Goal: Transaction & Acquisition: Subscribe to service/newsletter

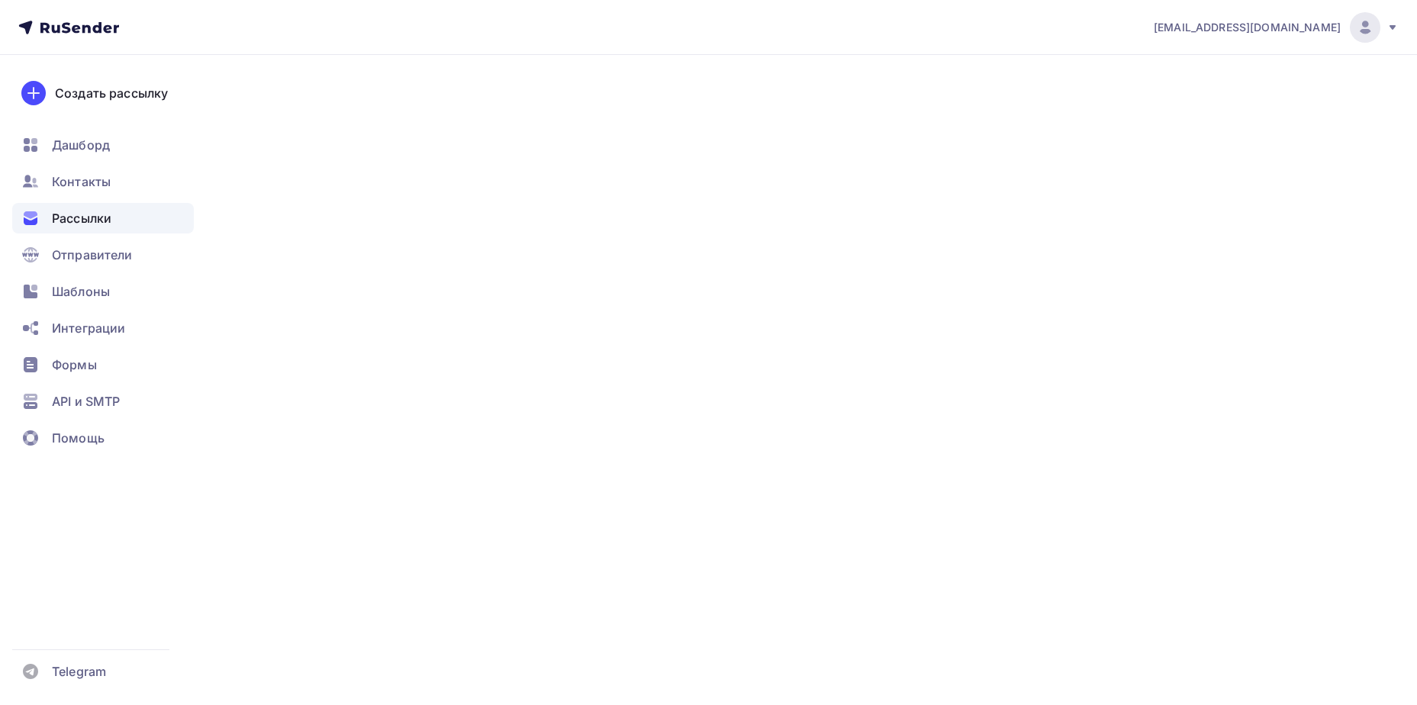
drag, startPoint x: 102, startPoint y: 189, endPoint x: 418, endPoint y: 361, distance: 360.0
click at [102, 189] on span "Контакты" at bounding box center [81, 181] width 59 height 18
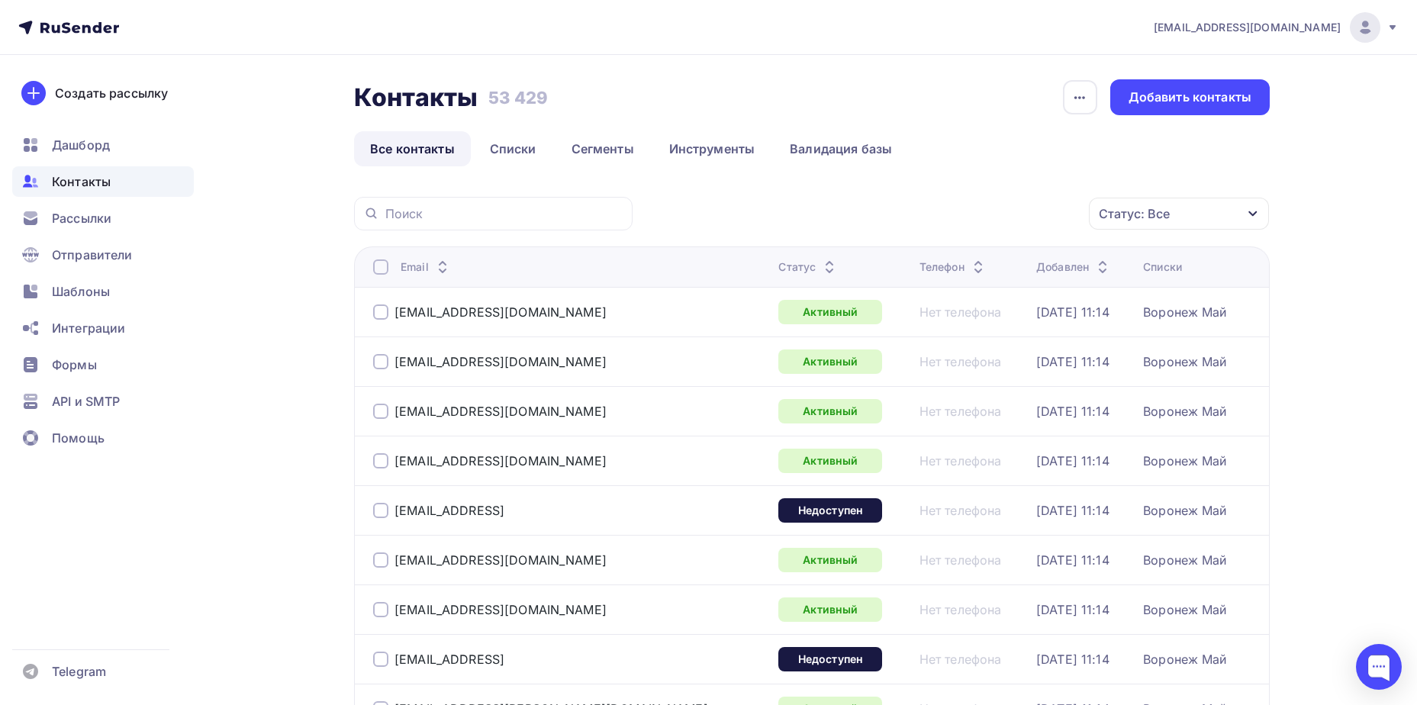
click at [1185, 226] on div "Статус: Все" at bounding box center [1179, 214] width 180 height 32
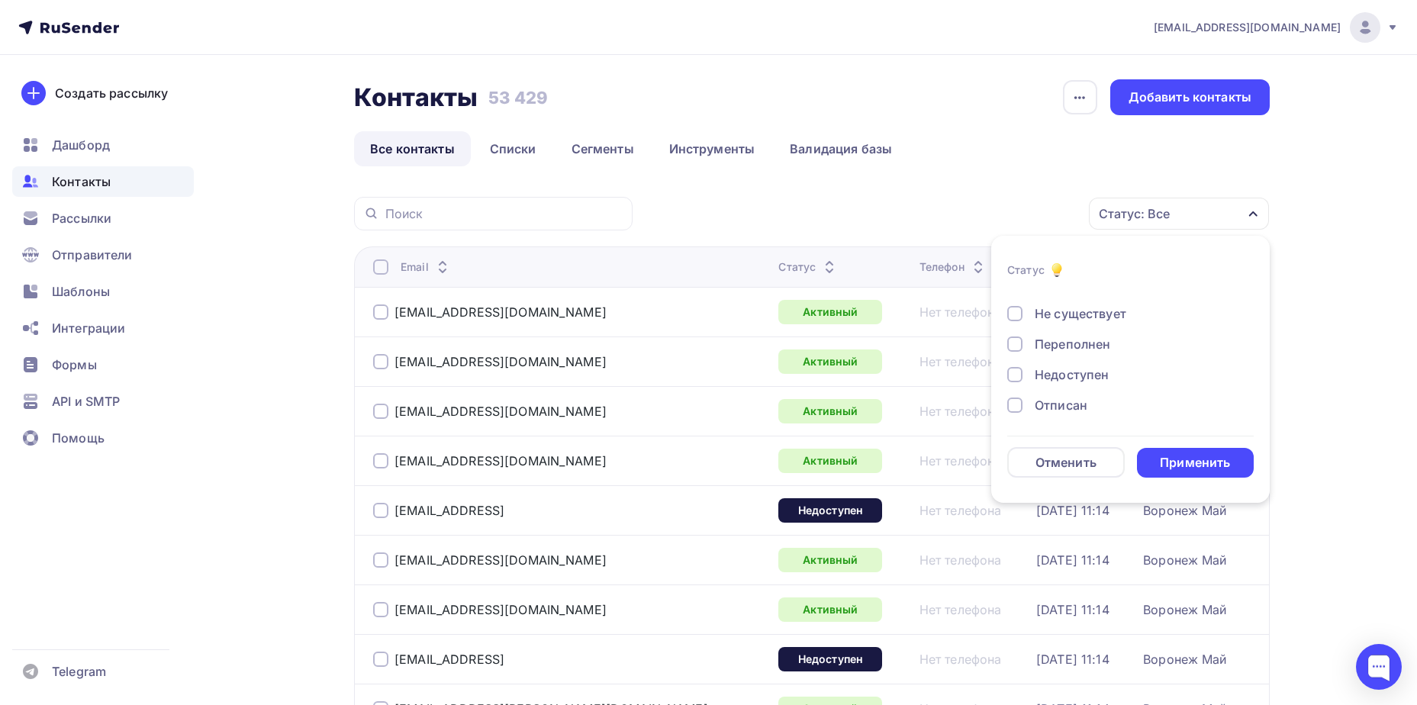
scroll to position [111, 0]
click at [1062, 340] on div "Отписан" at bounding box center [1061, 343] width 53 height 18
click at [1191, 456] on div "Применить" at bounding box center [1195, 463] width 70 height 18
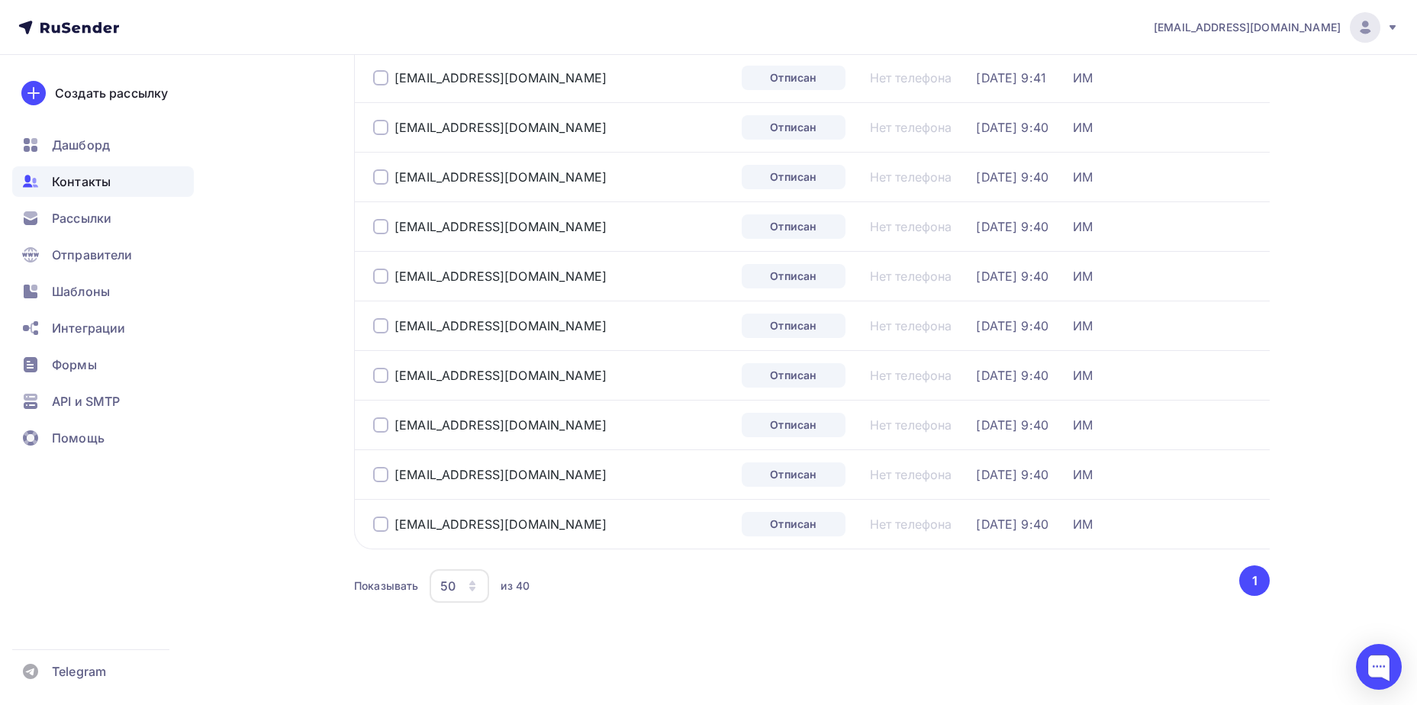
scroll to position [0, 0]
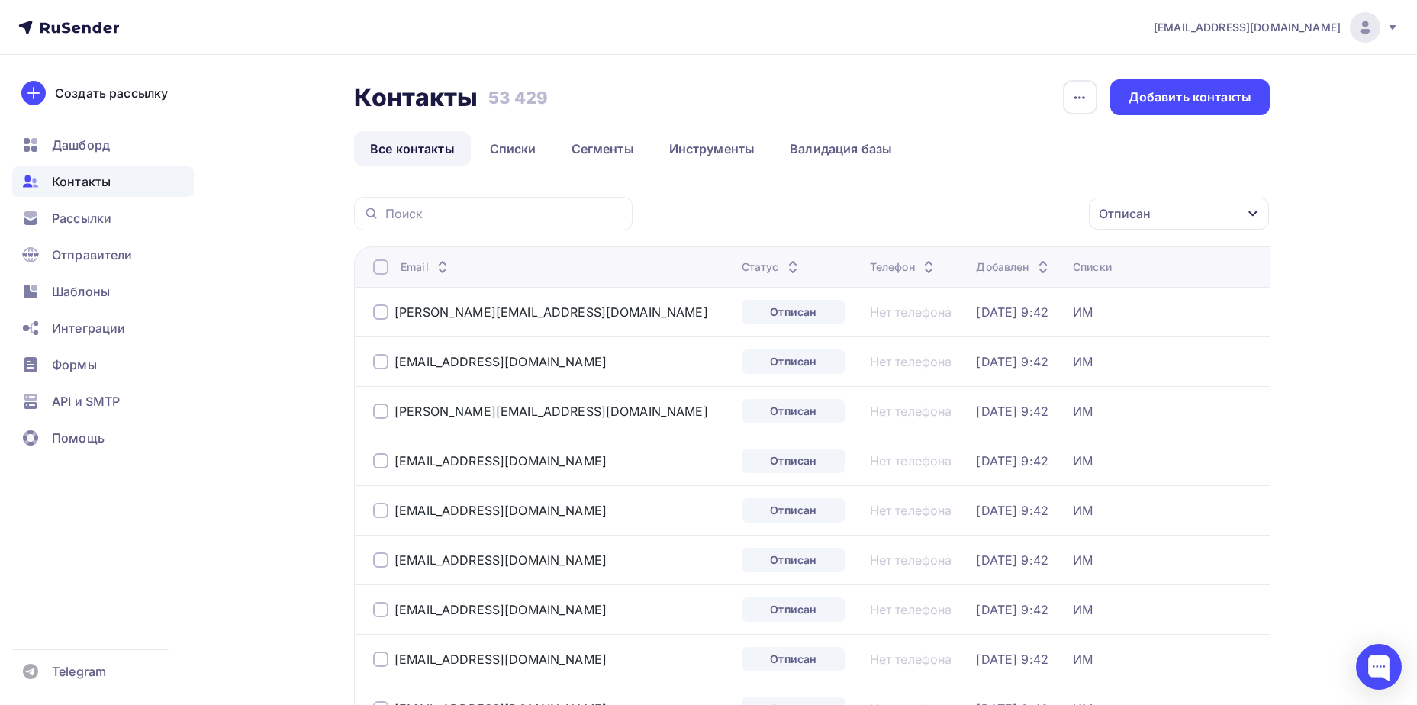
click at [379, 270] on div at bounding box center [380, 266] width 15 height 15
click at [1046, 211] on div "Действие" at bounding box center [975, 214] width 201 height 30
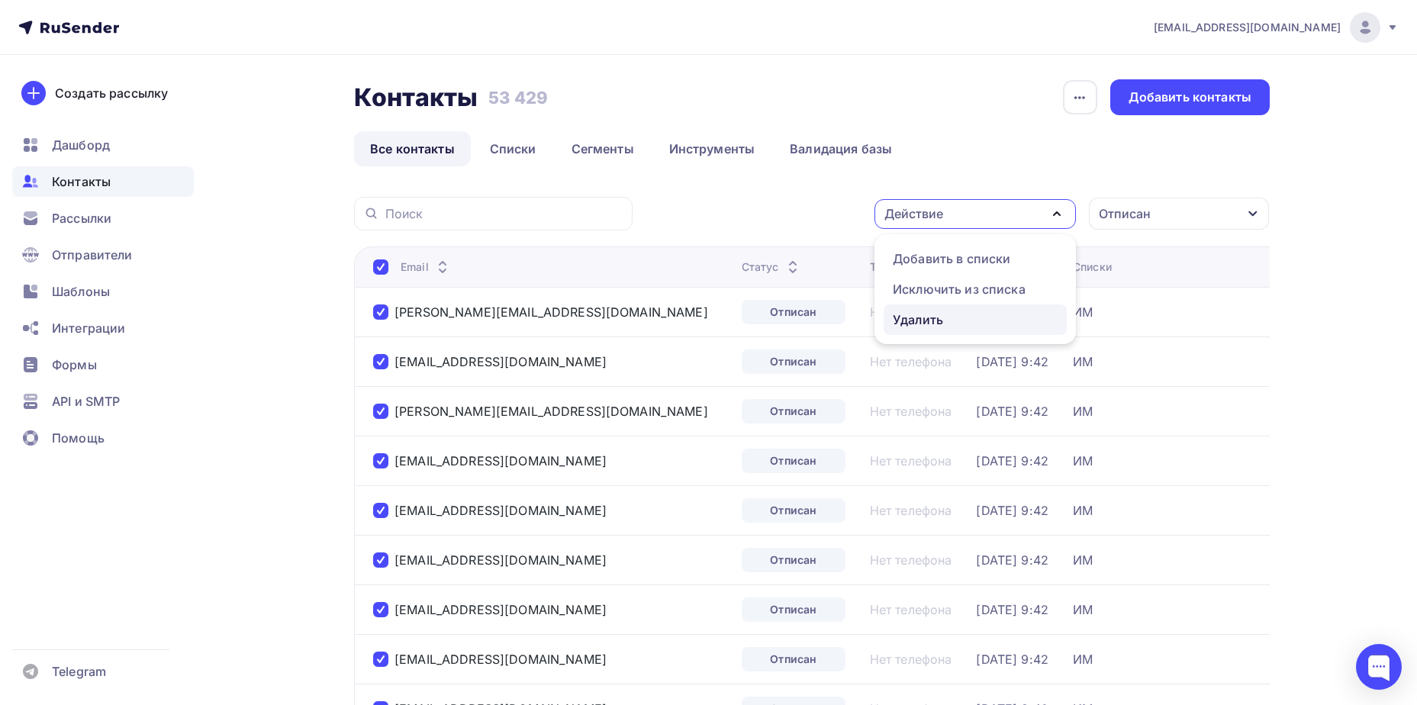
click at [1014, 330] on link "Удалить" at bounding box center [975, 320] width 183 height 31
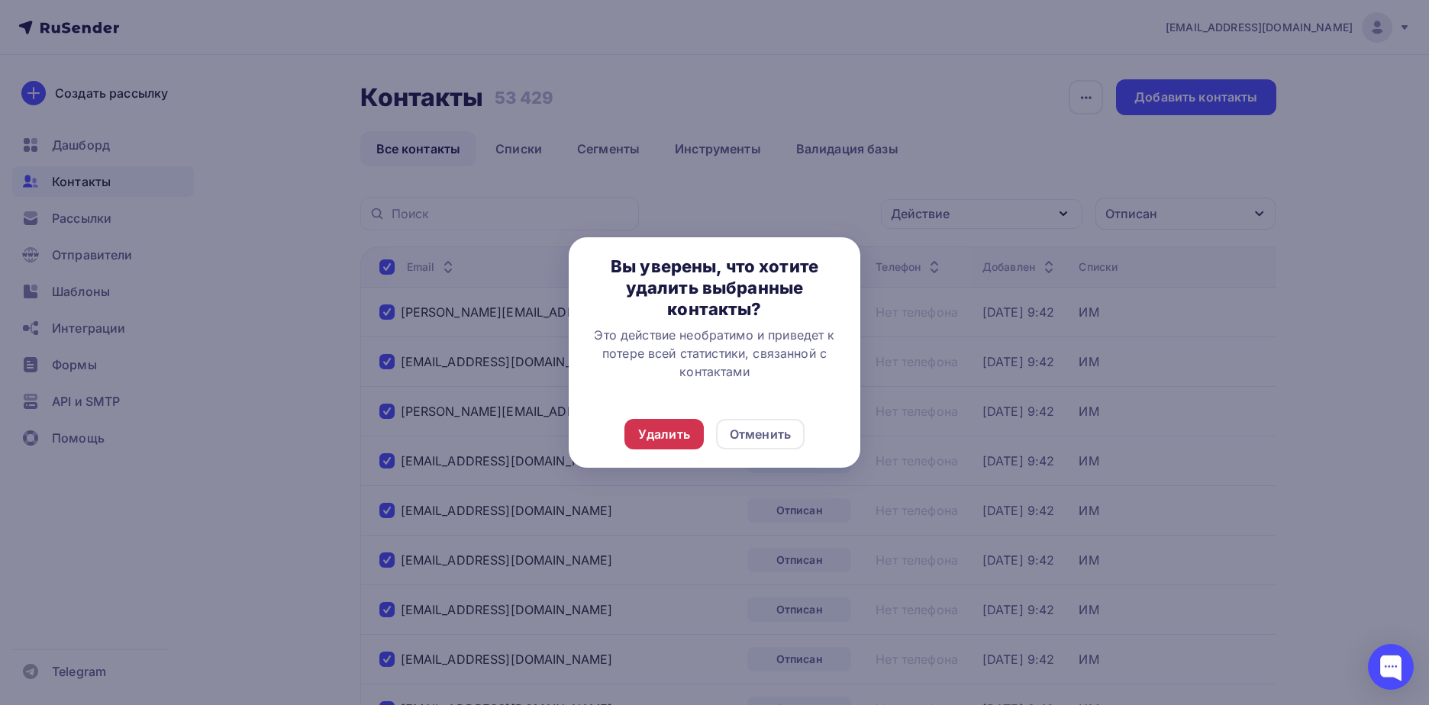
click at [681, 436] on div "Удалить" at bounding box center [664, 434] width 52 height 18
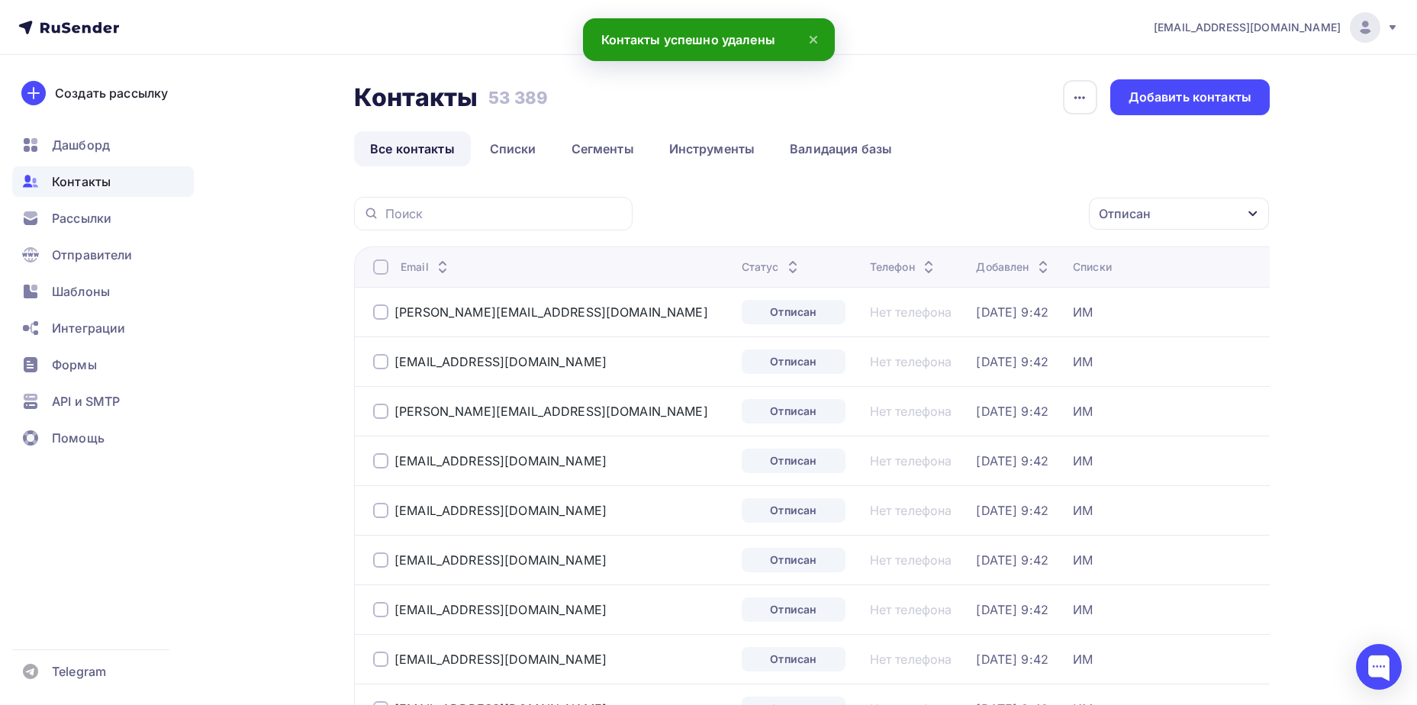
click at [1116, 218] on div "Отписан" at bounding box center [1125, 214] width 52 height 18
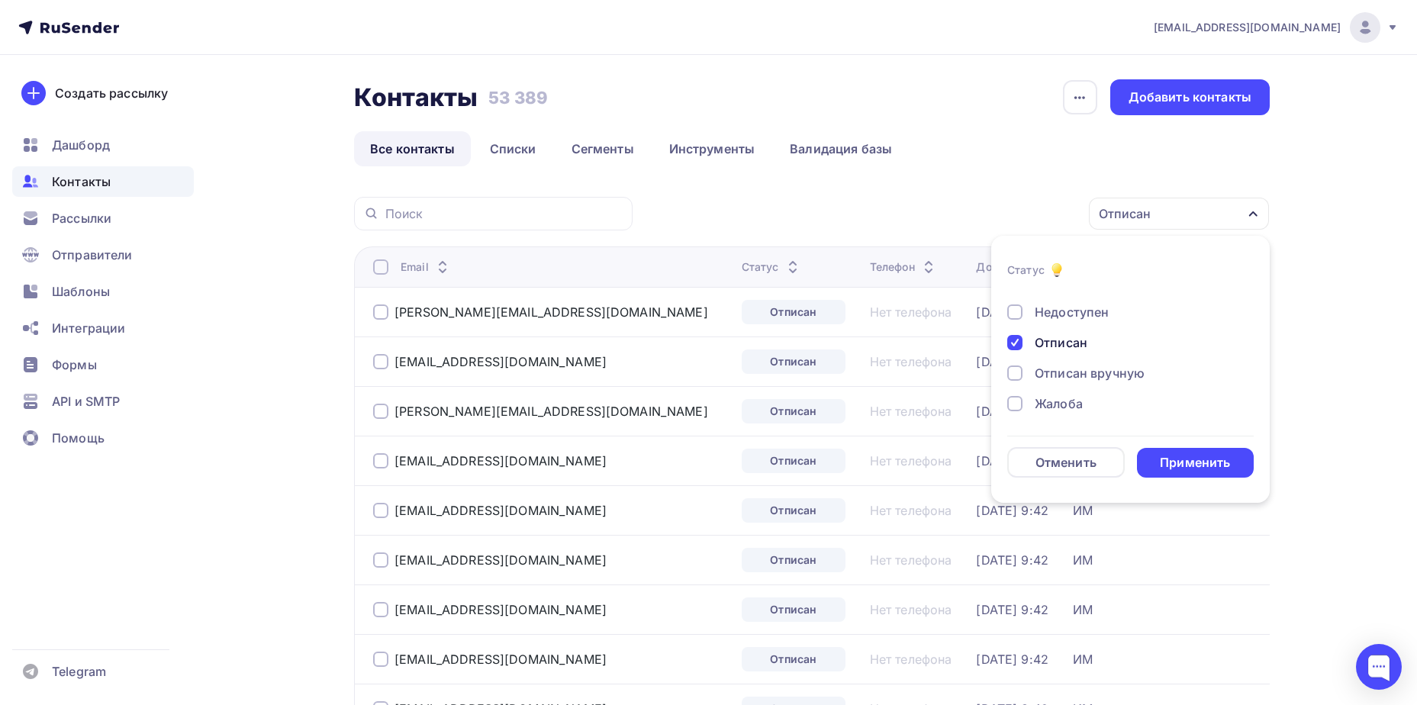
click at [1053, 400] on div "Жалоба" at bounding box center [1059, 404] width 48 height 18
click at [1054, 342] on div "Отписан" at bounding box center [1061, 343] width 53 height 18
click at [1181, 474] on div "Применить" at bounding box center [1196, 463] width 118 height 30
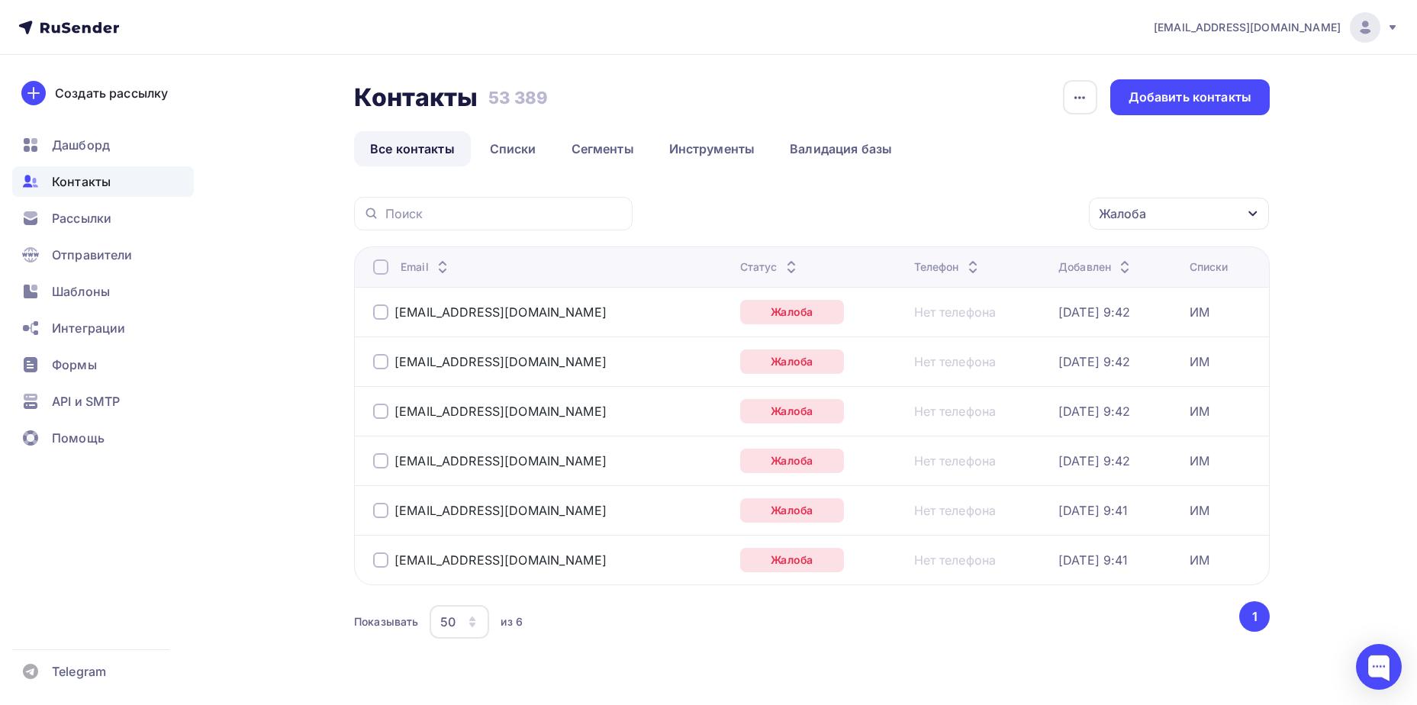
click at [385, 269] on div at bounding box center [380, 266] width 15 height 15
click at [382, 266] on div at bounding box center [380, 266] width 15 height 15
click at [969, 202] on div "Действие" at bounding box center [975, 214] width 201 height 30
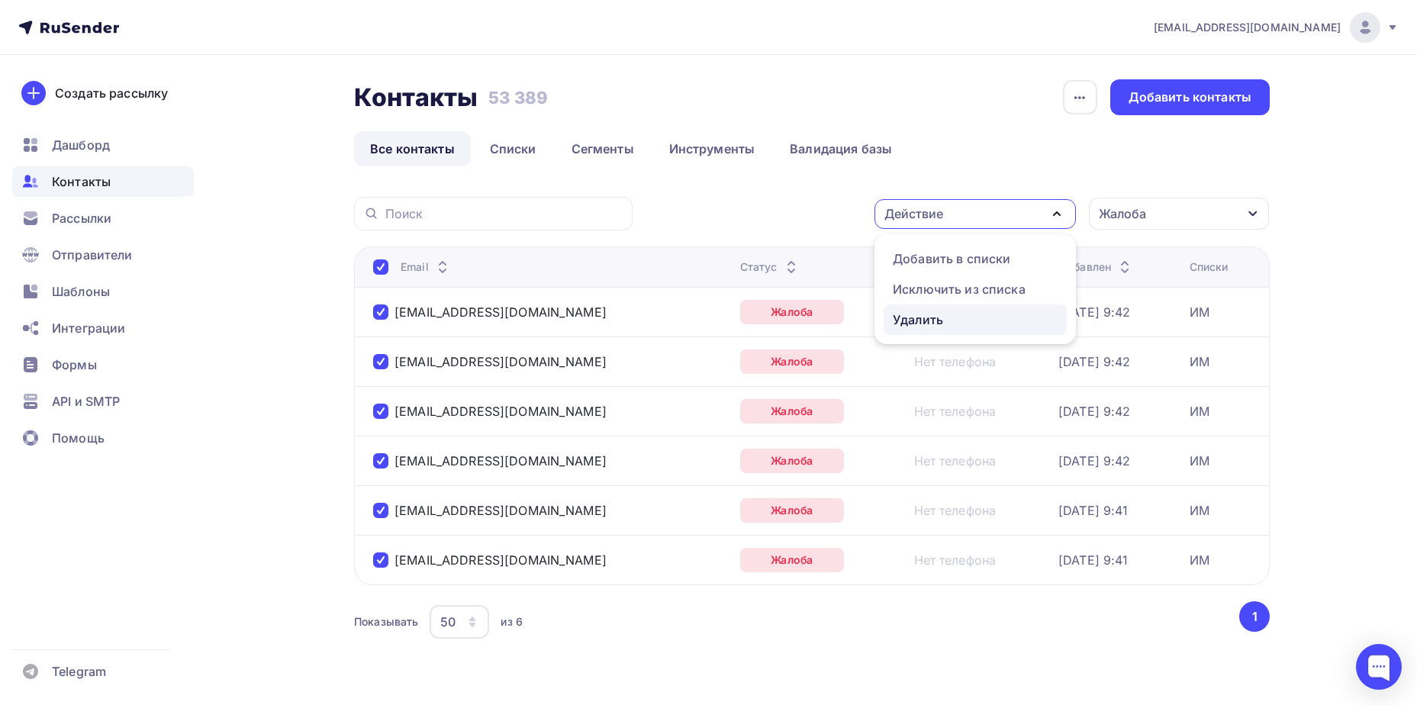
click at [975, 332] on link "Удалить" at bounding box center [975, 320] width 183 height 31
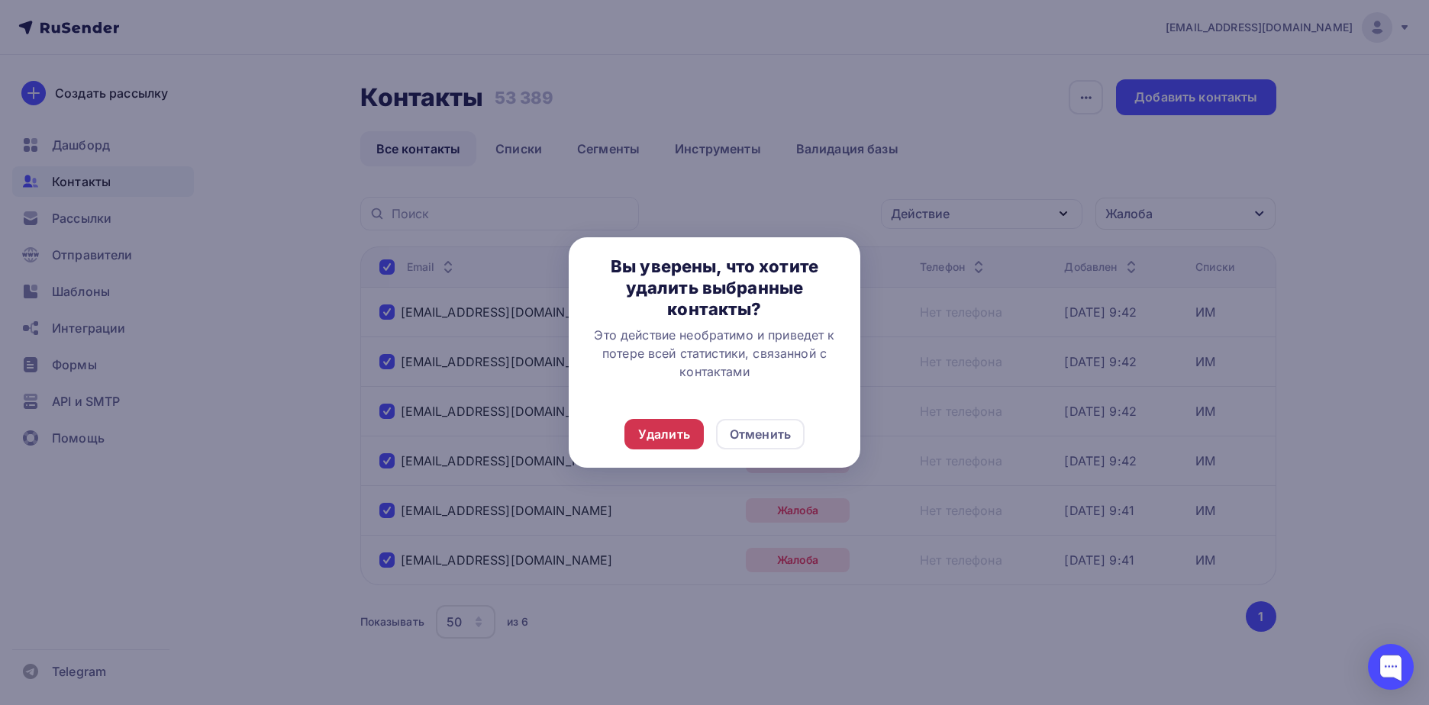
click at [702, 431] on div "Удалить" at bounding box center [663, 434] width 79 height 31
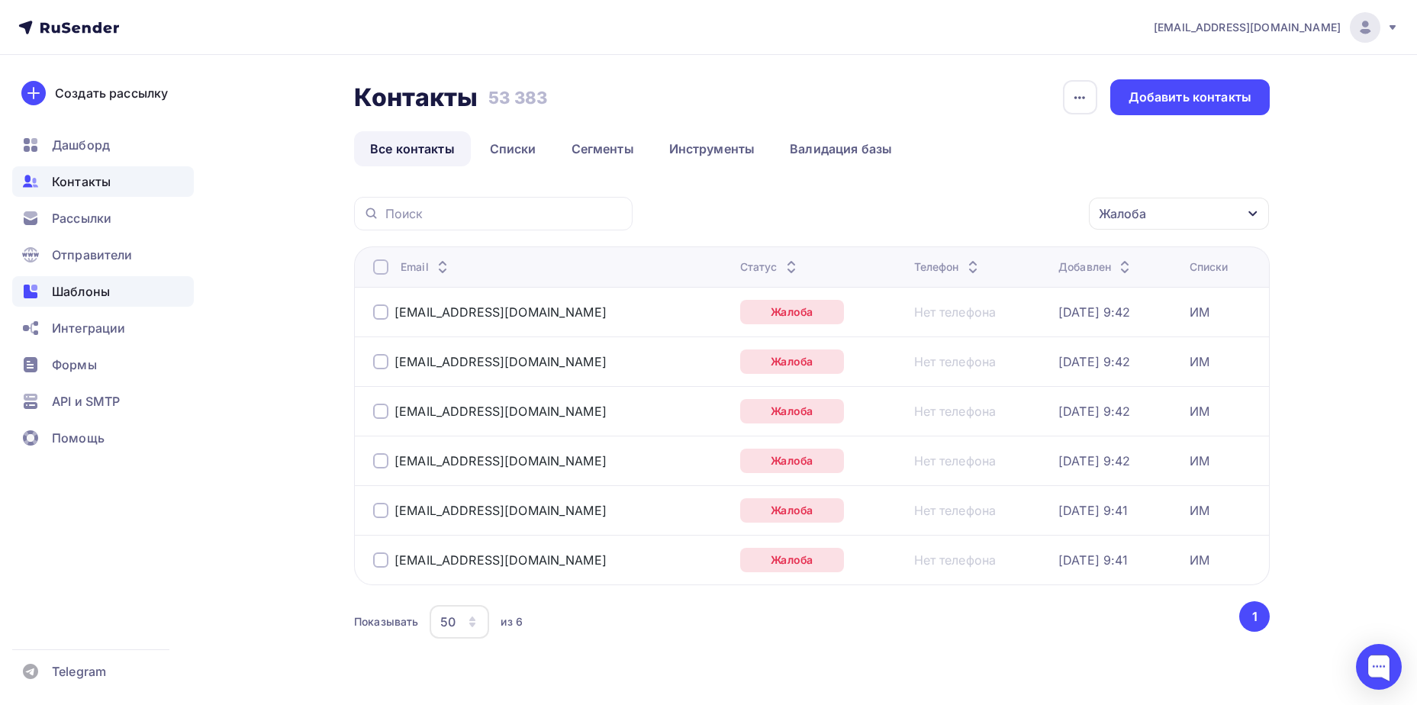
click at [99, 294] on span "Шаблоны" at bounding box center [81, 291] width 58 height 18
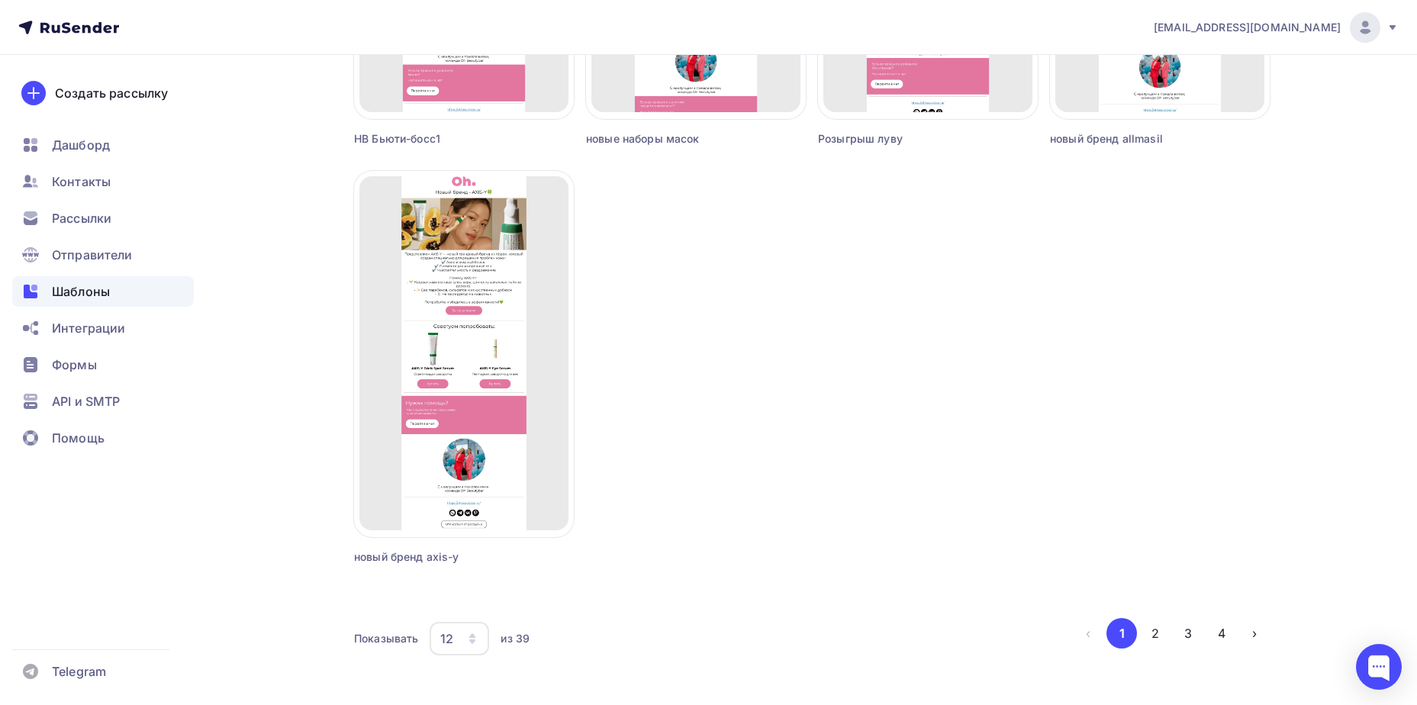
scroll to position [1309, 0]
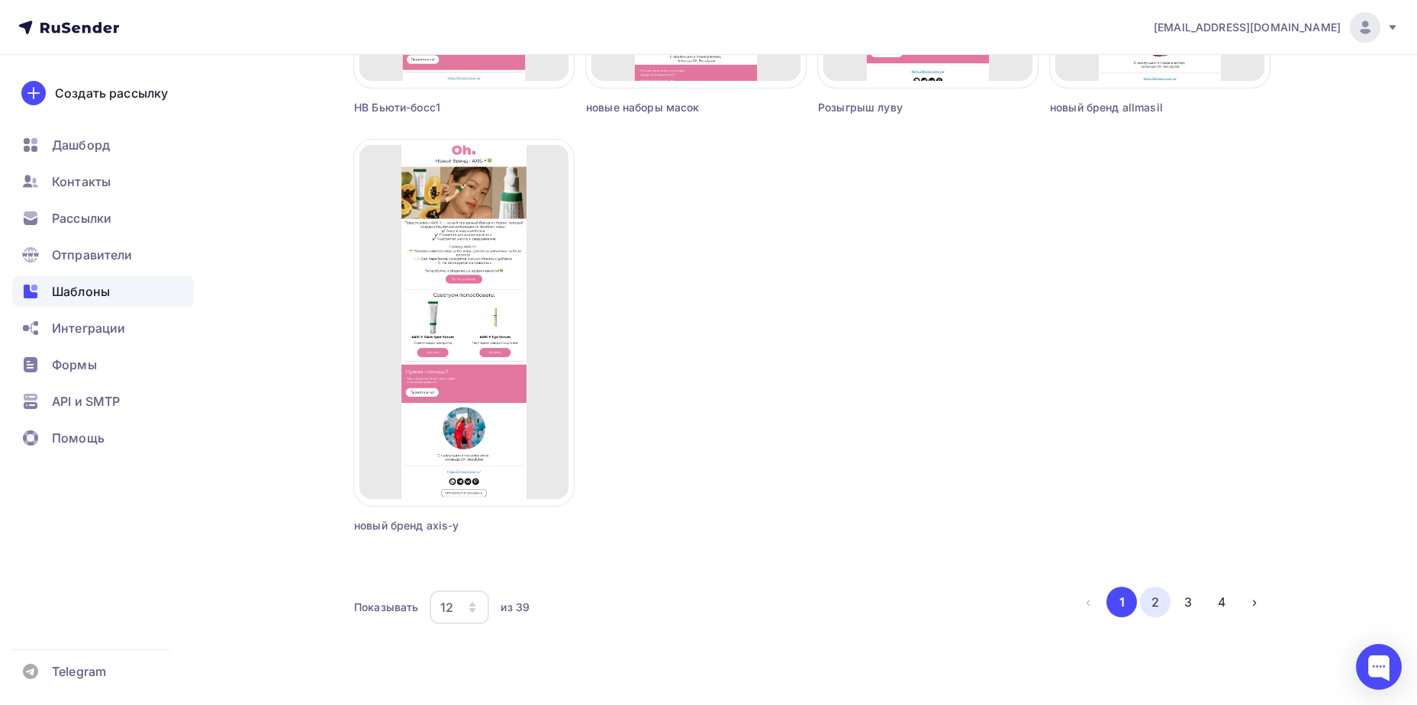
click at [1157, 604] on button "2" at bounding box center [1155, 602] width 31 height 31
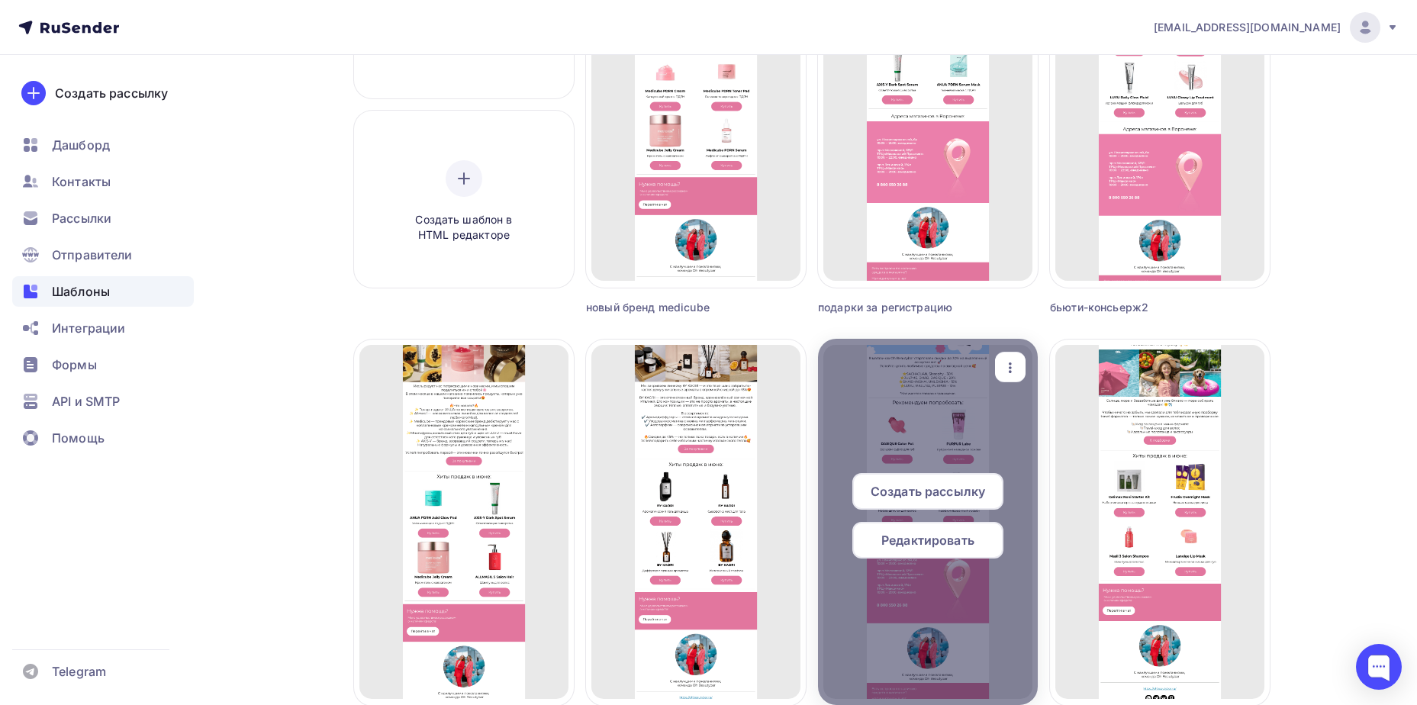
scroll to position [240, 0]
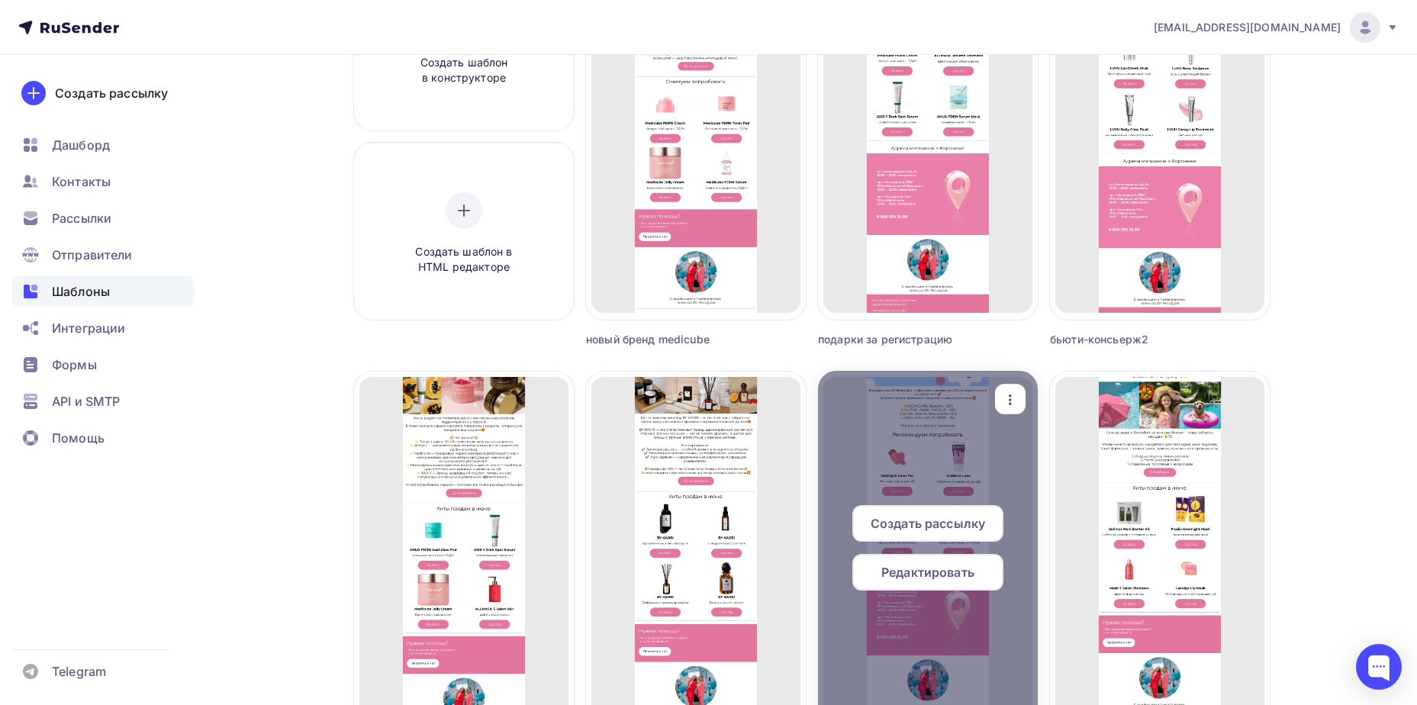
click at [946, 566] on span "Редактировать" at bounding box center [927, 572] width 93 height 18
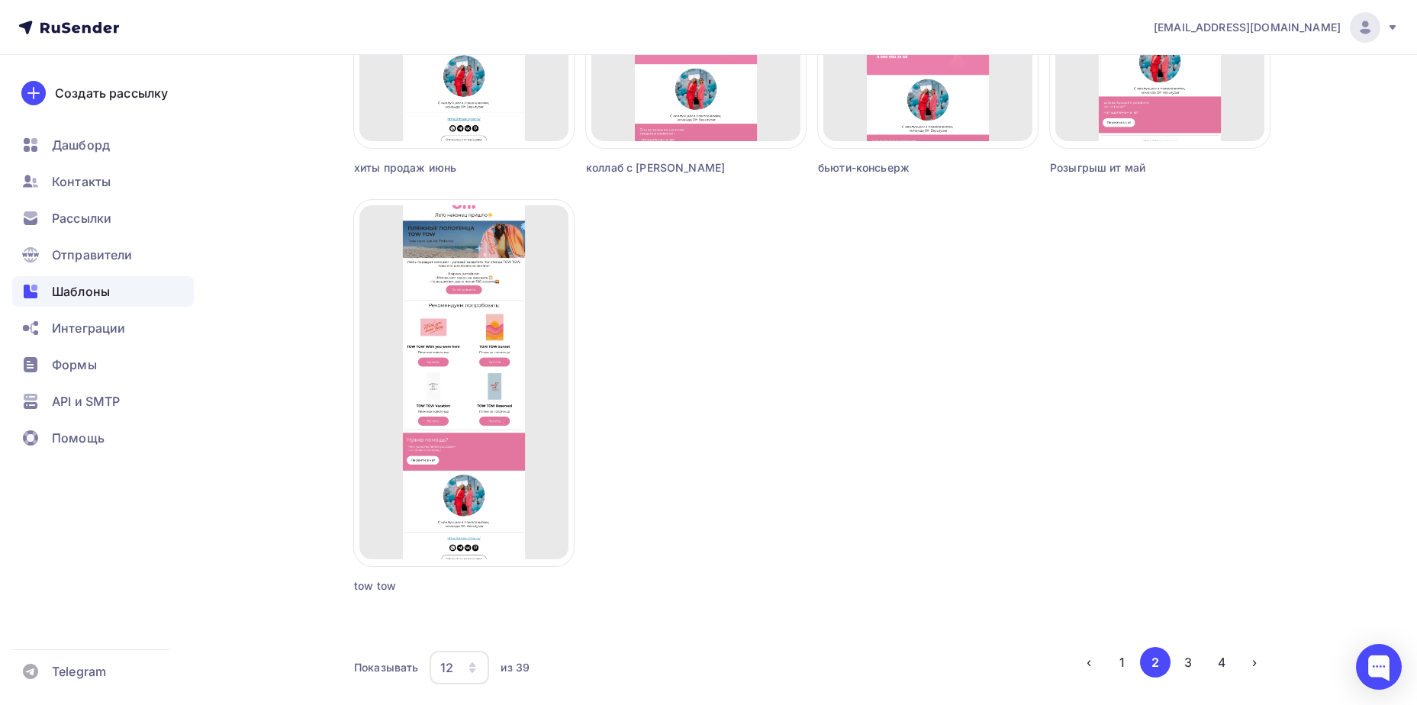
scroll to position [1297, 0]
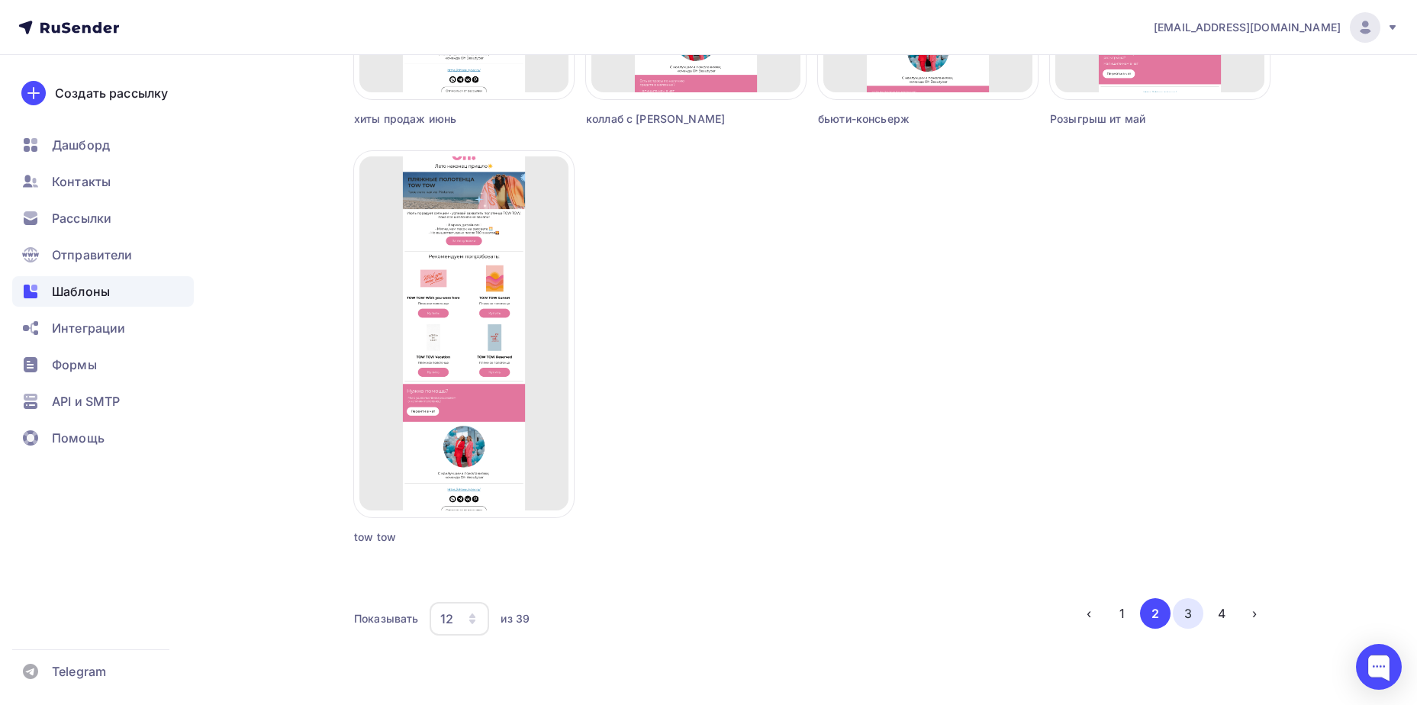
click at [1182, 617] on button "3" at bounding box center [1188, 613] width 31 height 31
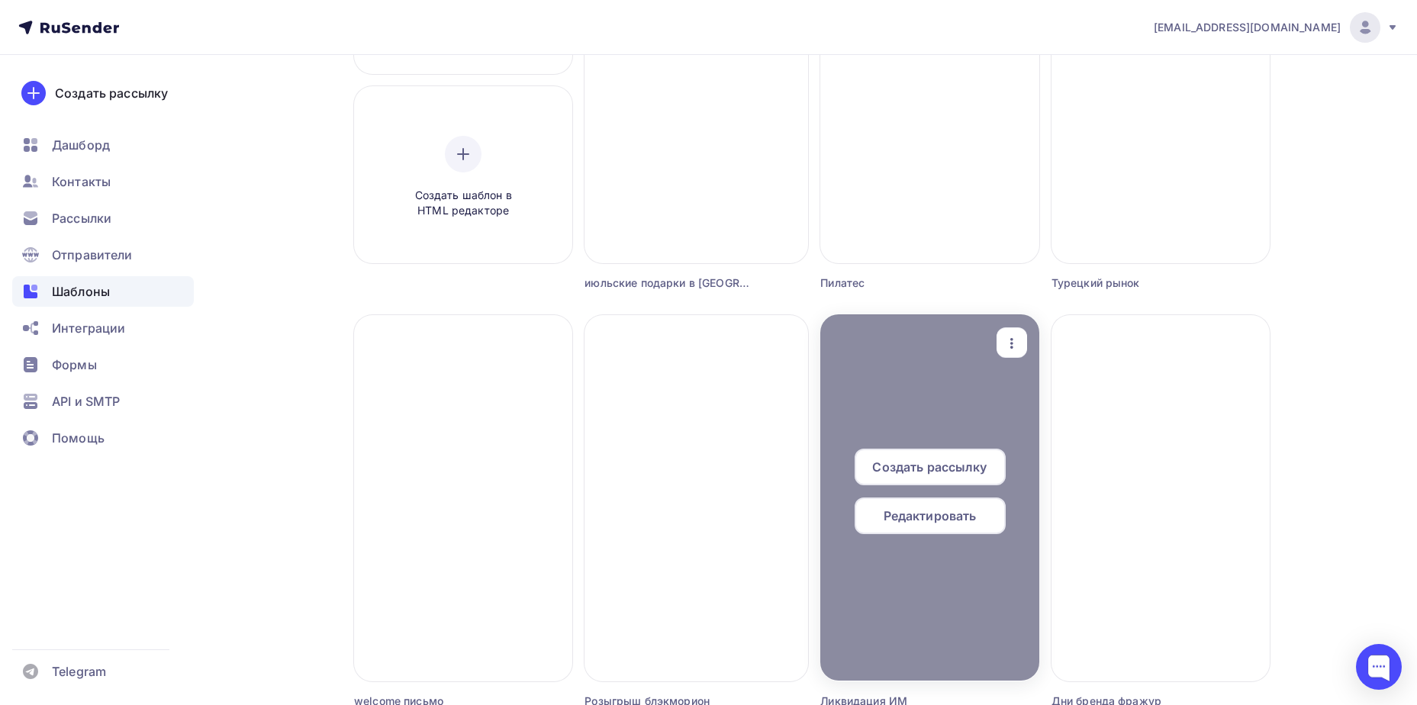
scroll to position [305, 0]
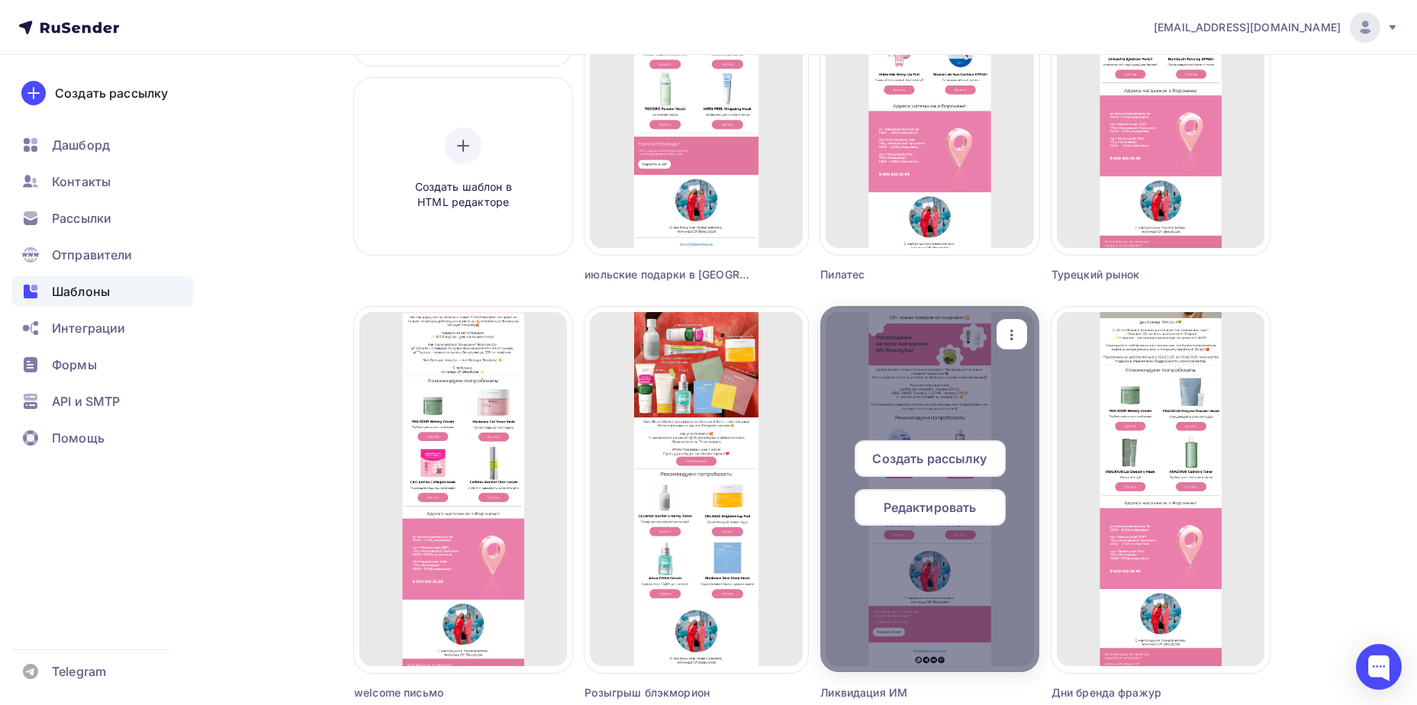
click at [917, 511] on span "Редактировать" at bounding box center [930, 507] width 93 height 18
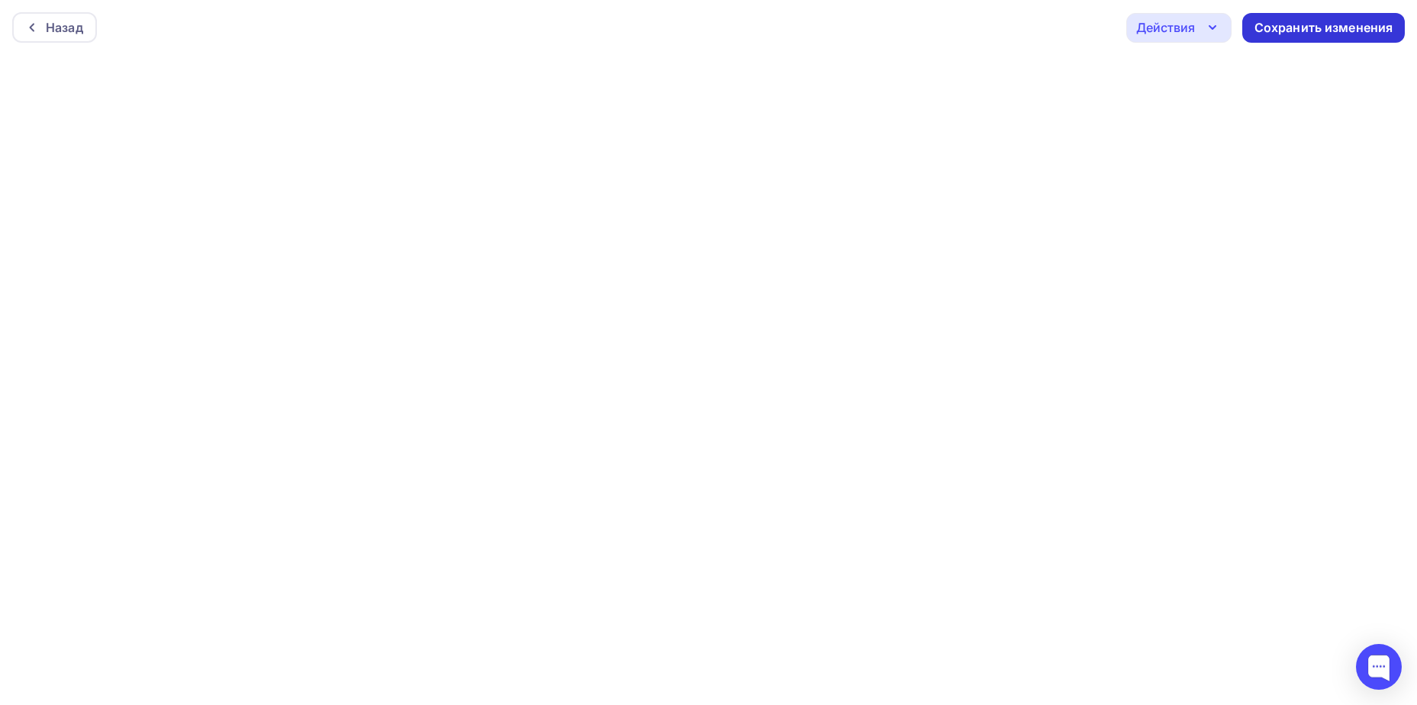
click at [1355, 29] on div "Сохранить изменения" at bounding box center [1324, 28] width 139 height 18
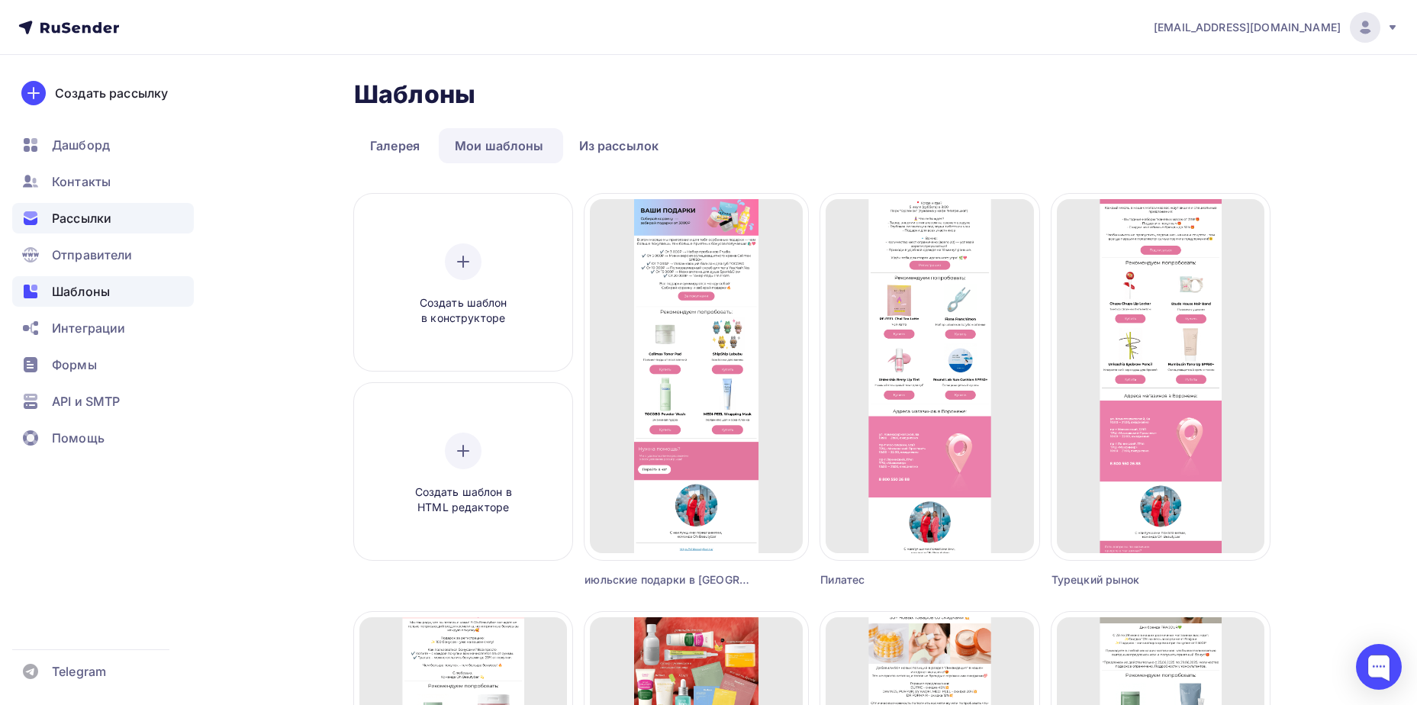
click at [102, 226] on span "Рассылки" at bounding box center [82, 218] width 60 height 18
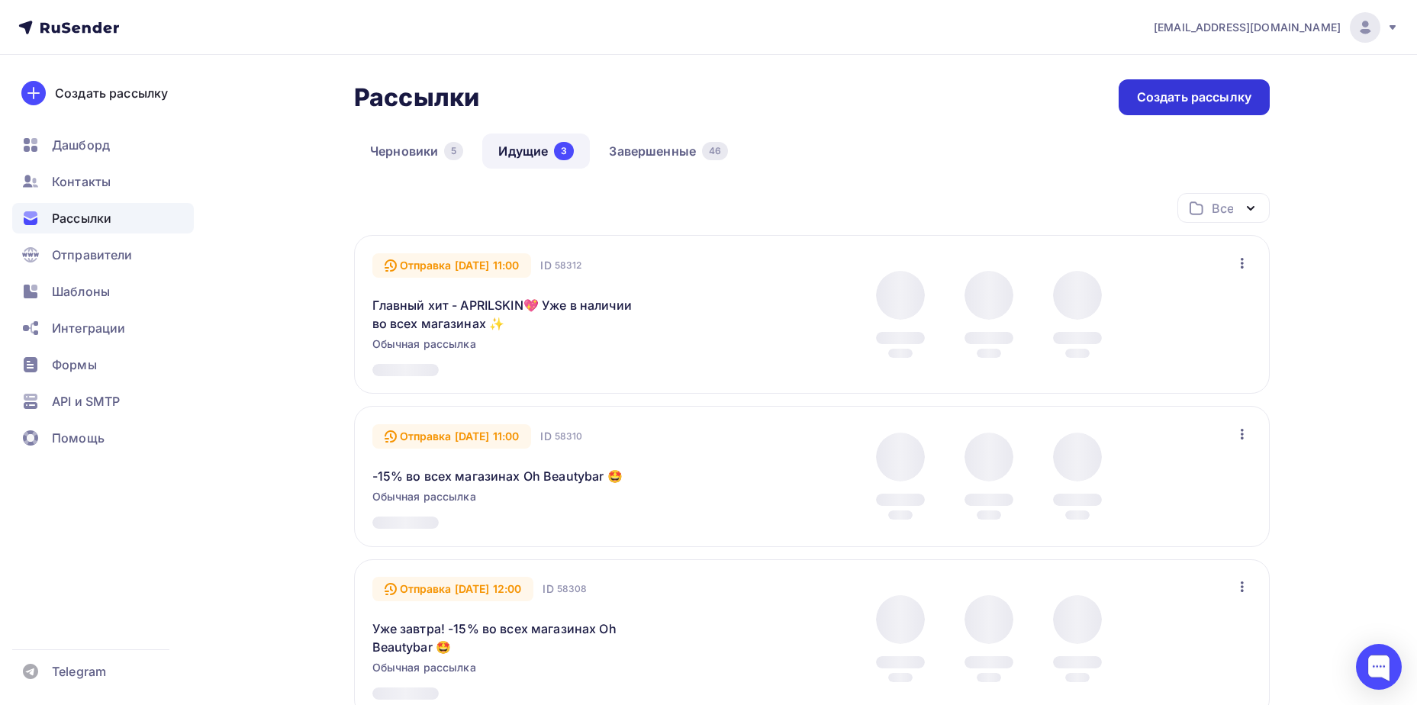
click at [1152, 89] on div "Создать рассылку" at bounding box center [1194, 98] width 114 height 18
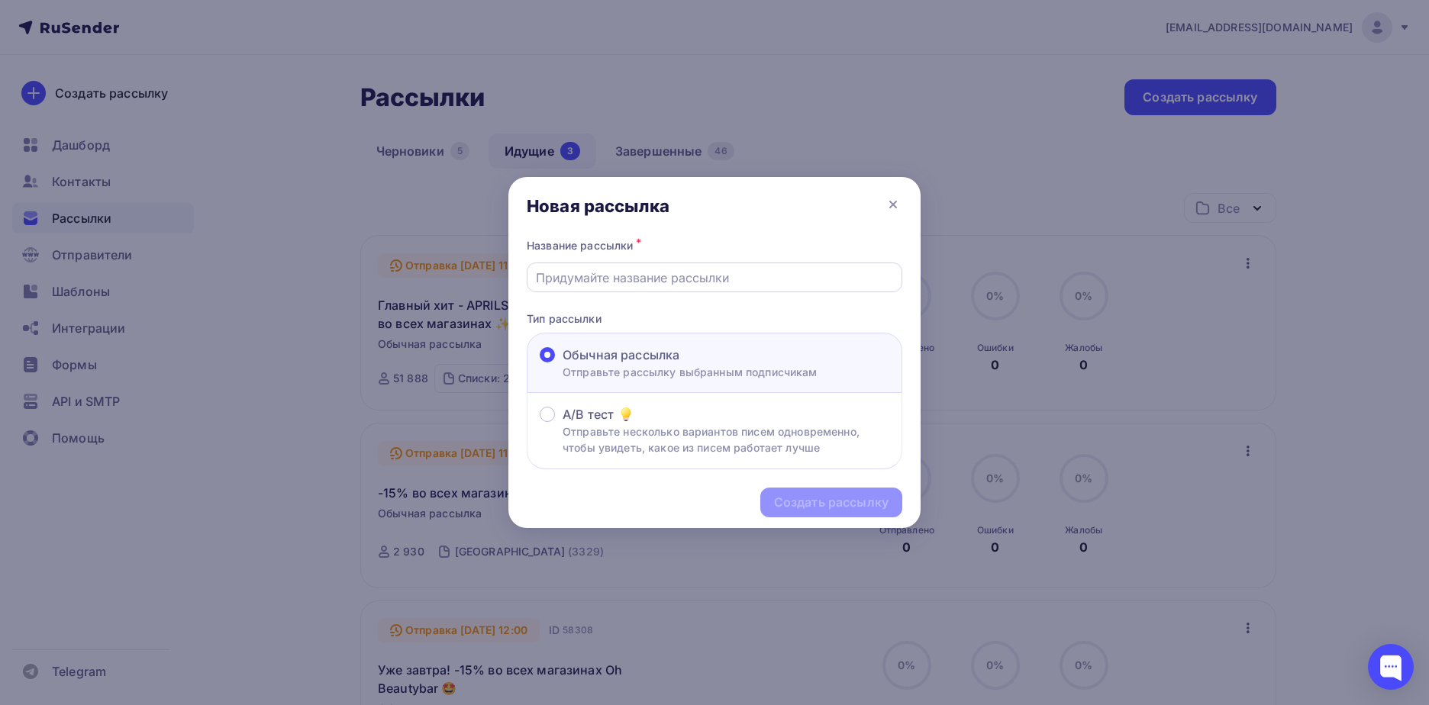
click at [604, 282] on input "text" at bounding box center [715, 278] width 358 height 18
type input "ликвидация им"
click at [775, 511] on div "Создать рассылку" at bounding box center [831, 503] width 142 height 30
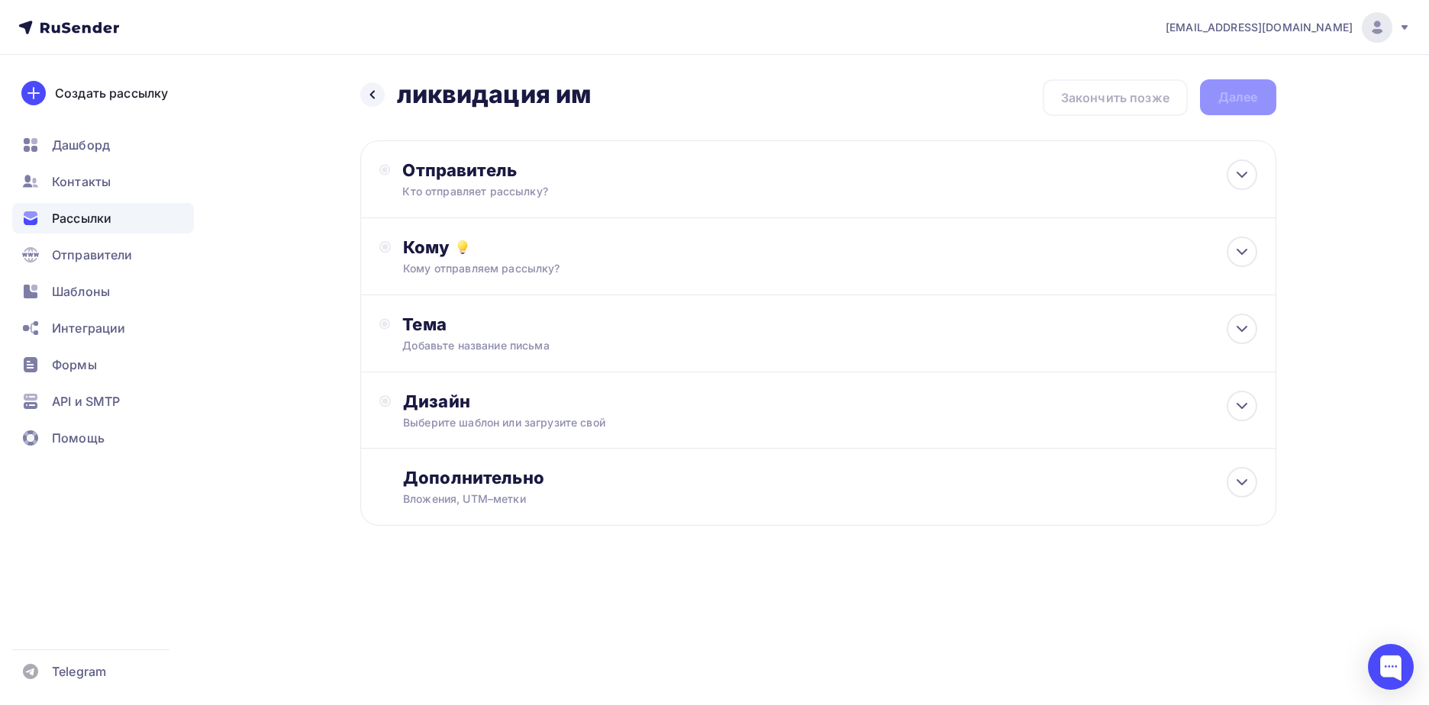
click at [617, 177] on div "Отправитель" at bounding box center [567, 170] width 330 height 21
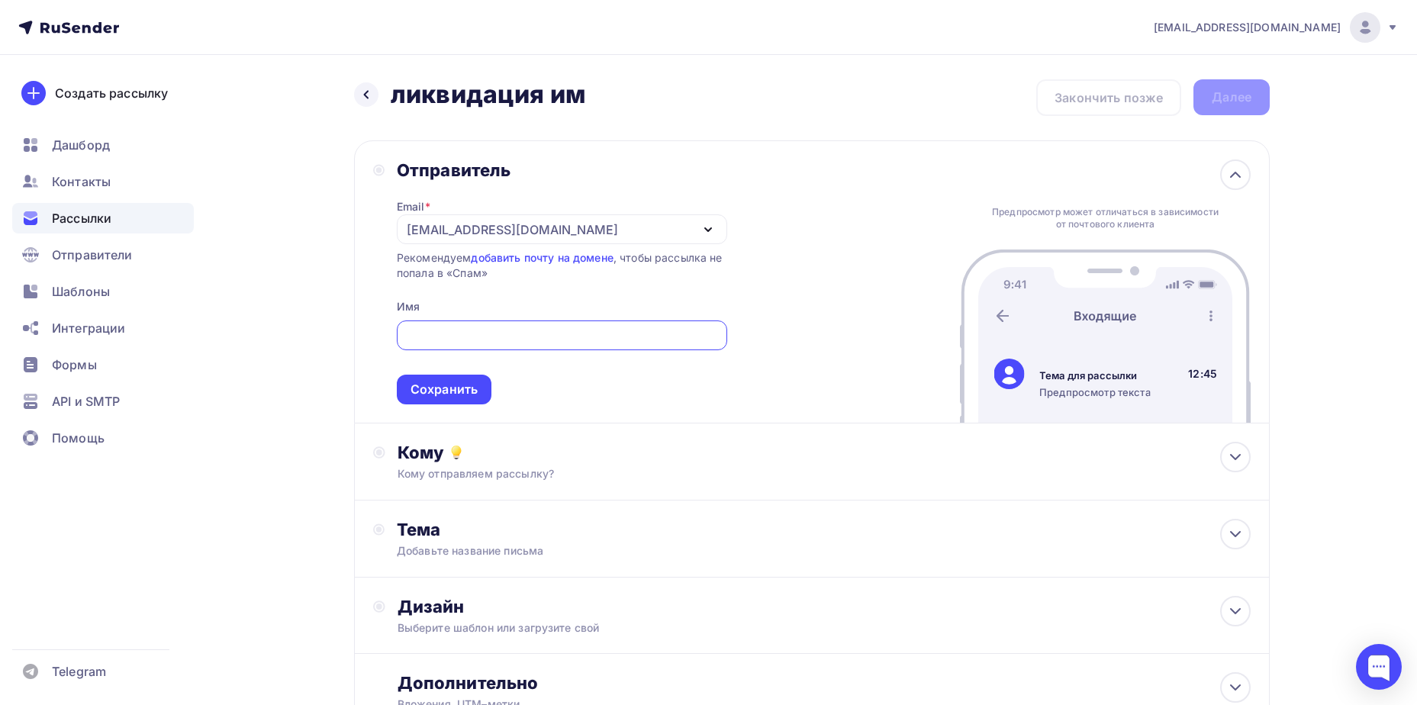
click at [514, 239] on div "[EMAIL_ADDRESS][DOMAIN_NAME]" at bounding box center [562, 229] width 330 height 30
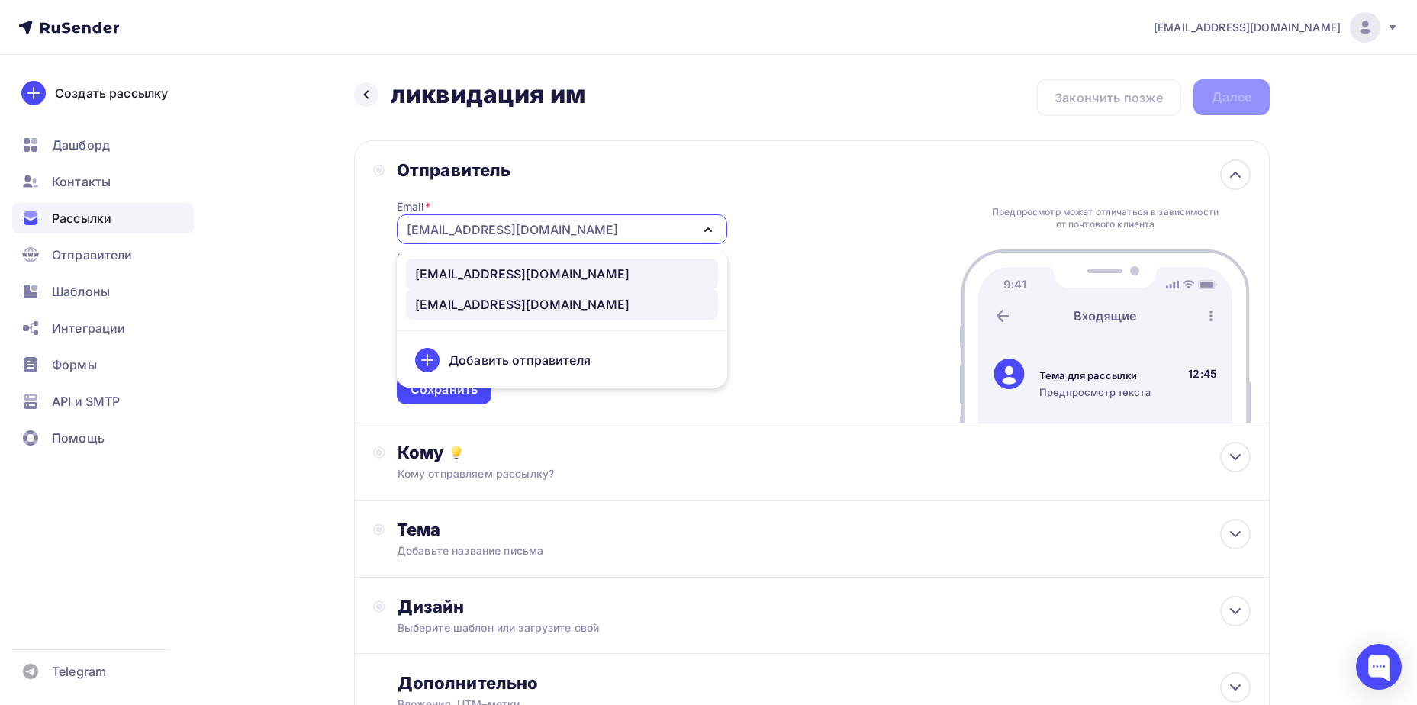
click at [469, 279] on div "[EMAIL_ADDRESS][DOMAIN_NAME]" at bounding box center [522, 274] width 214 height 18
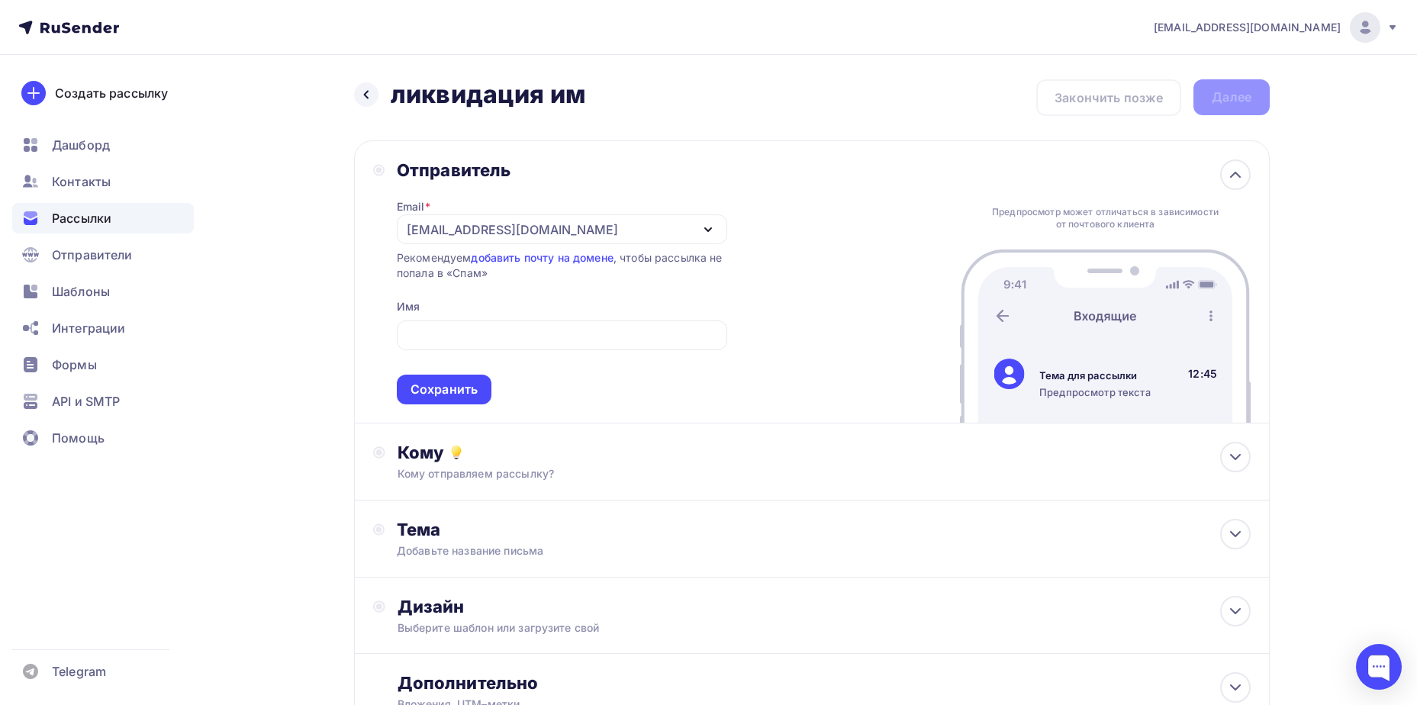
click at [458, 318] on span "Сохранить" at bounding box center [562, 359] width 330 height 90
click at [458, 332] on input "text" at bounding box center [561, 336] width 313 height 18
type input "Oh Beautybar Интернет-магазин"
click at [463, 383] on div "Сохранить" at bounding box center [444, 390] width 67 height 18
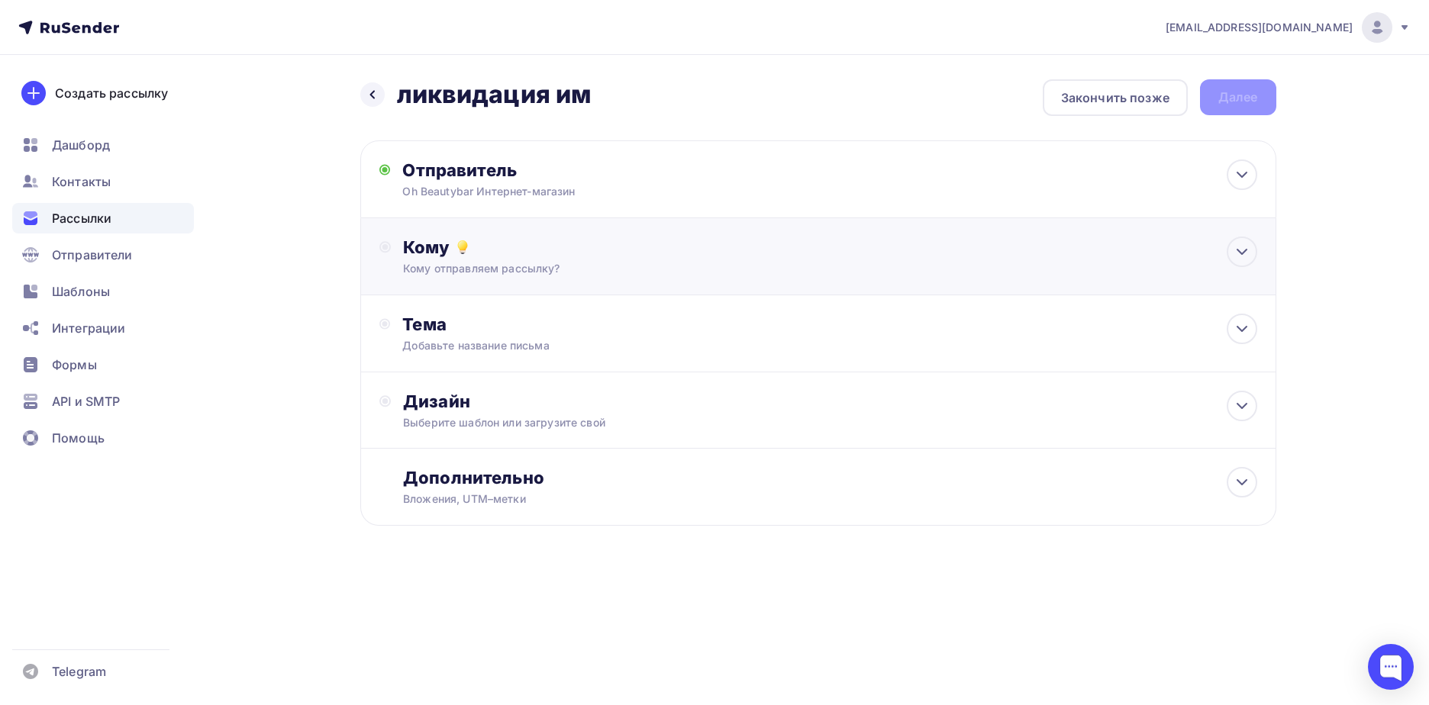
click at [537, 240] on div "Кому" at bounding box center [829, 247] width 853 height 21
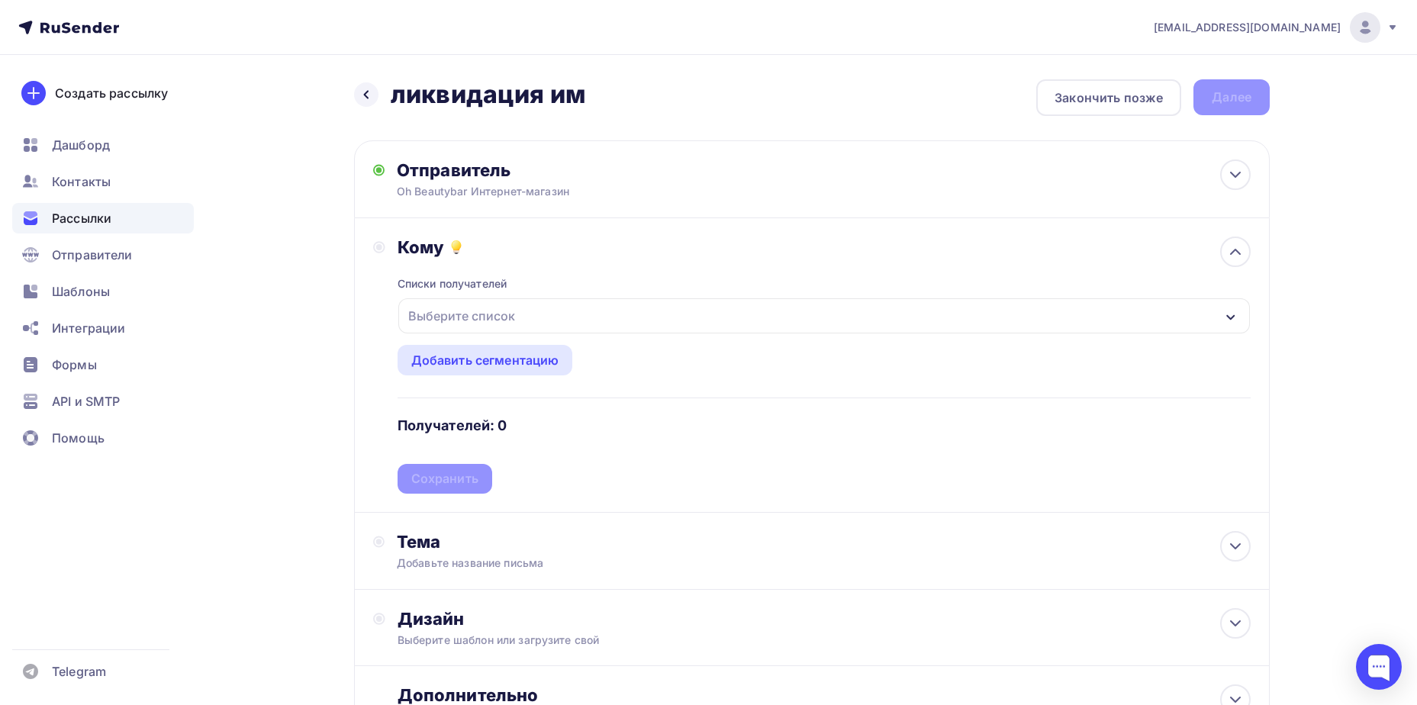
click at [517, 314] on div "Выберите список" at bounding box center [461, 315] width 119 height 27
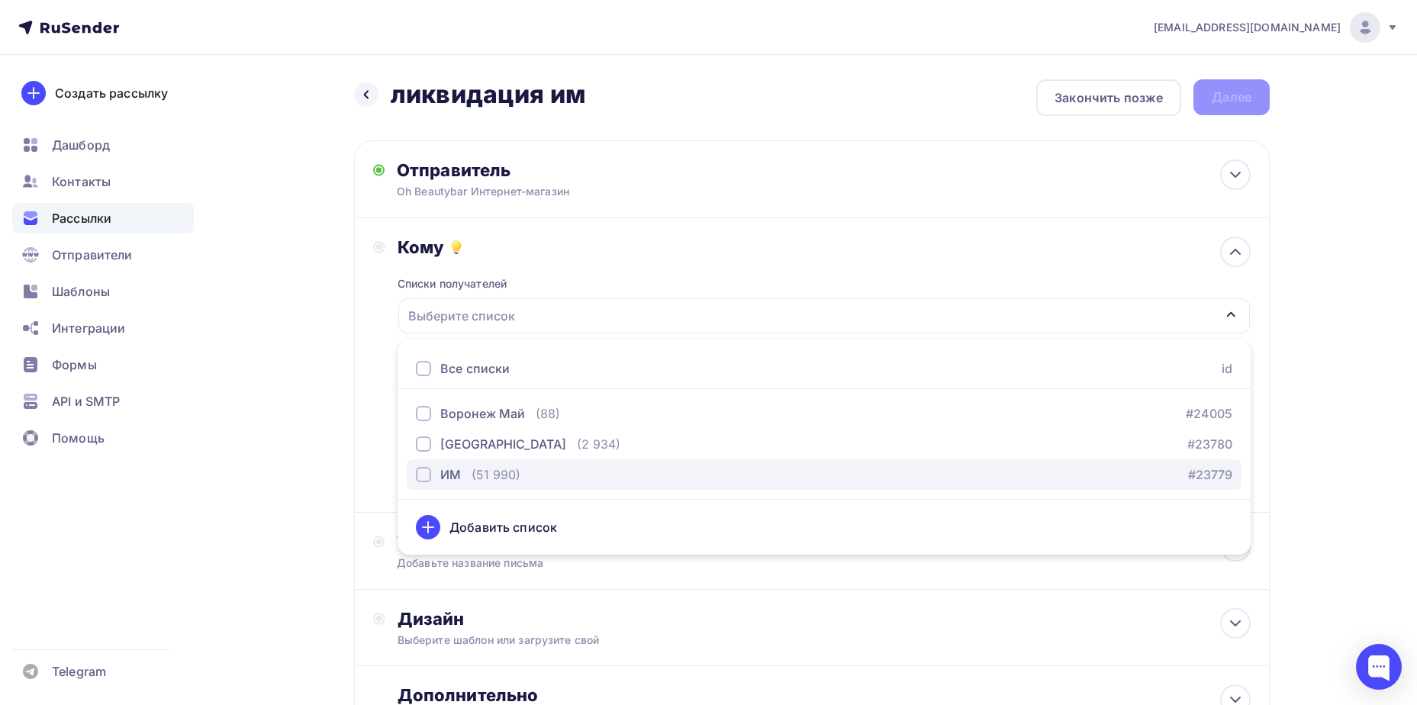
click at [443, 469] on div "ИМ" at bounding box center [450, 475] width 21 height 18
click at [372, 473] on div "Кому Списки получателей ИМ Все списки id Воронеж Май (88) #24005 [GEOGRAPHIC_DA…" at bounding box center [812, 365] width 916 height 295
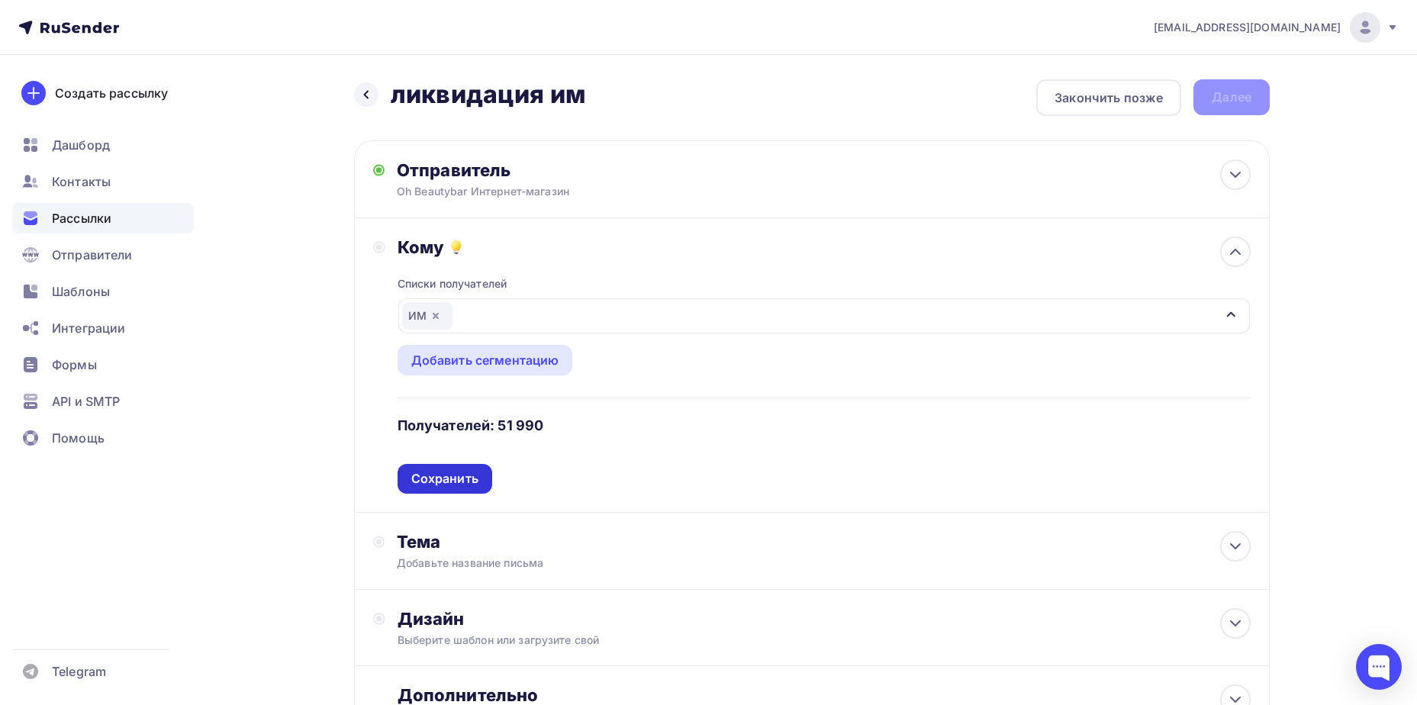
click at [470, 489] on div "Сохранить" at bounding box center [445, 479] width 95 height 30
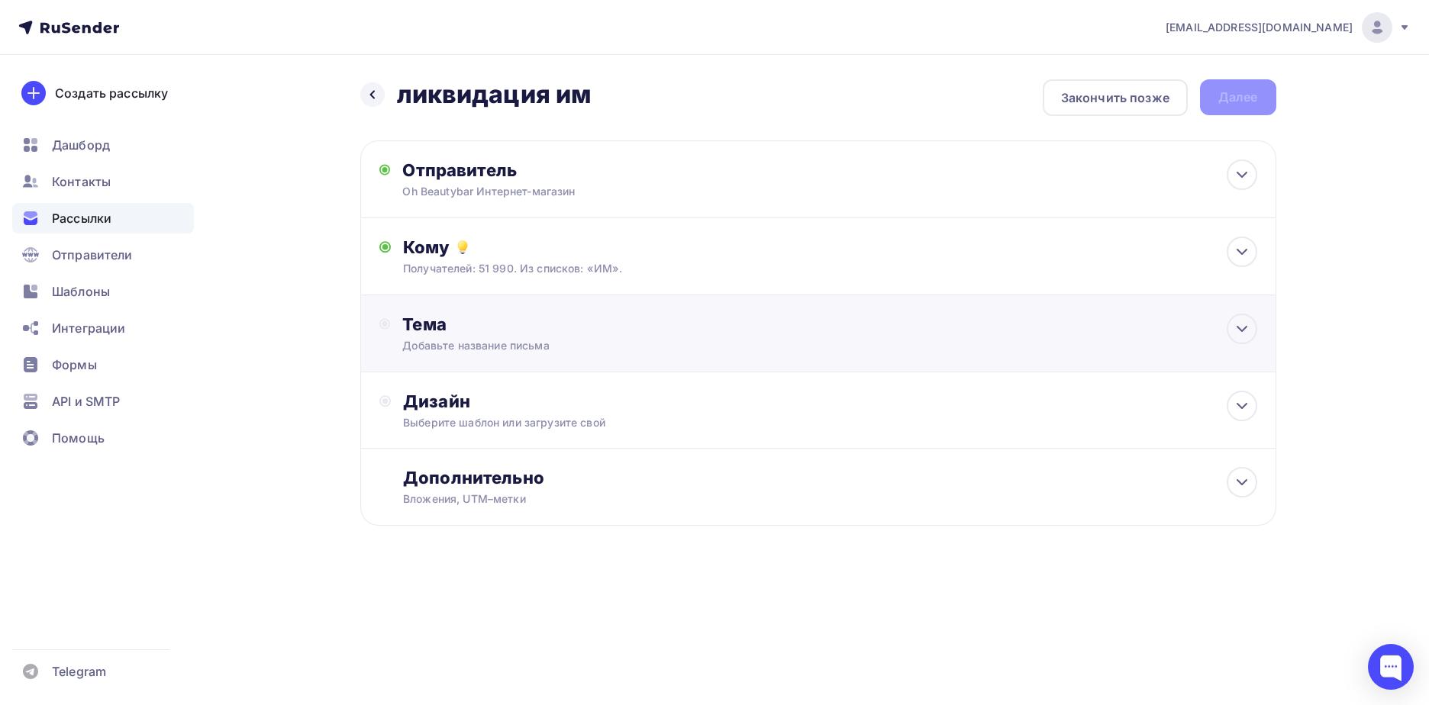
click at [499, 337] on div "Тема Добавьте название письма Тема * Рекомендуем использовать не более 150 симв…" at bounding box center [552, 334] width 301 height 40
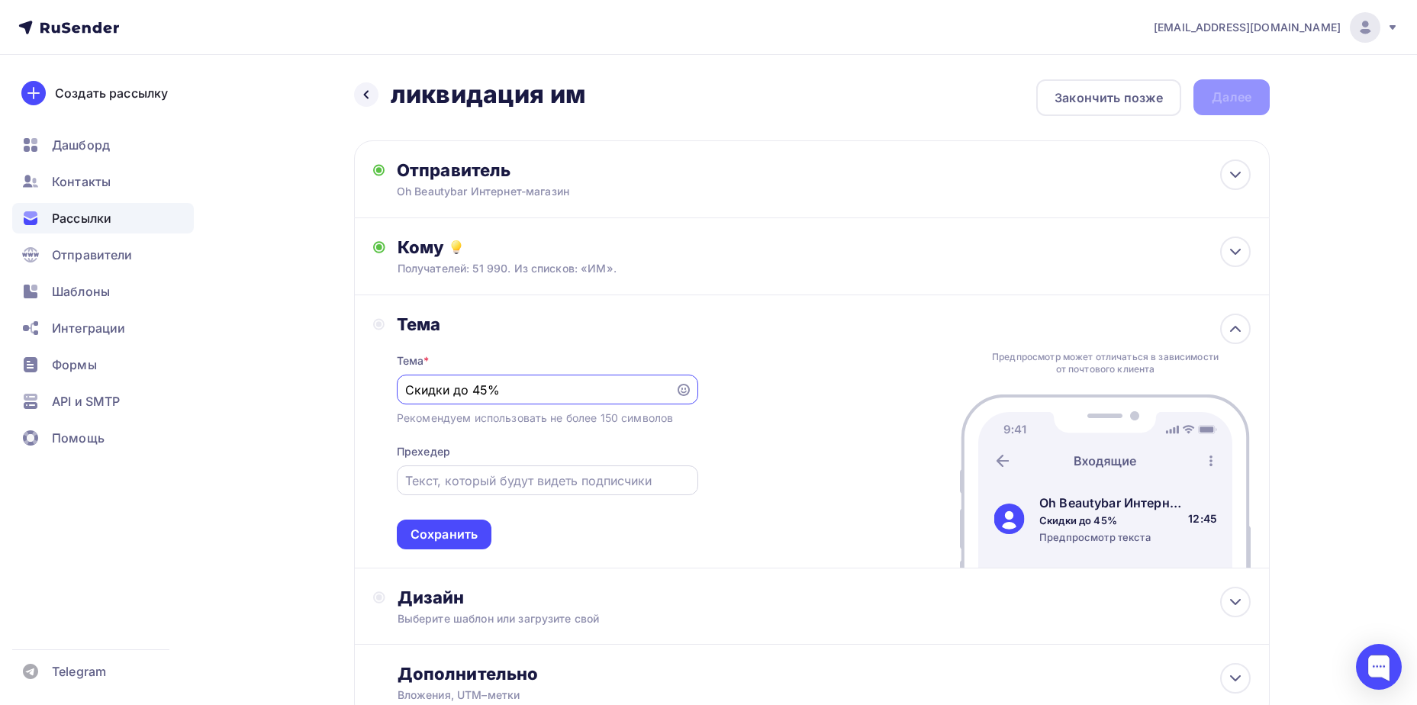
type input "Скидки до 45%"
click at [454, 488] on input "text" at bounding box center [547, 481] width 284 height 18
click at [549, 381] on input "Скидки до 45%" at bounding box center [535, 390] width 261 height 18
click at [659, 395] on input "Скидки до 45%" at bounding box center [535, 390] width 261 height 18
click at [688, 382] on div "Скидки до 45%" at bounding box center [547, 390] width 301 height 30
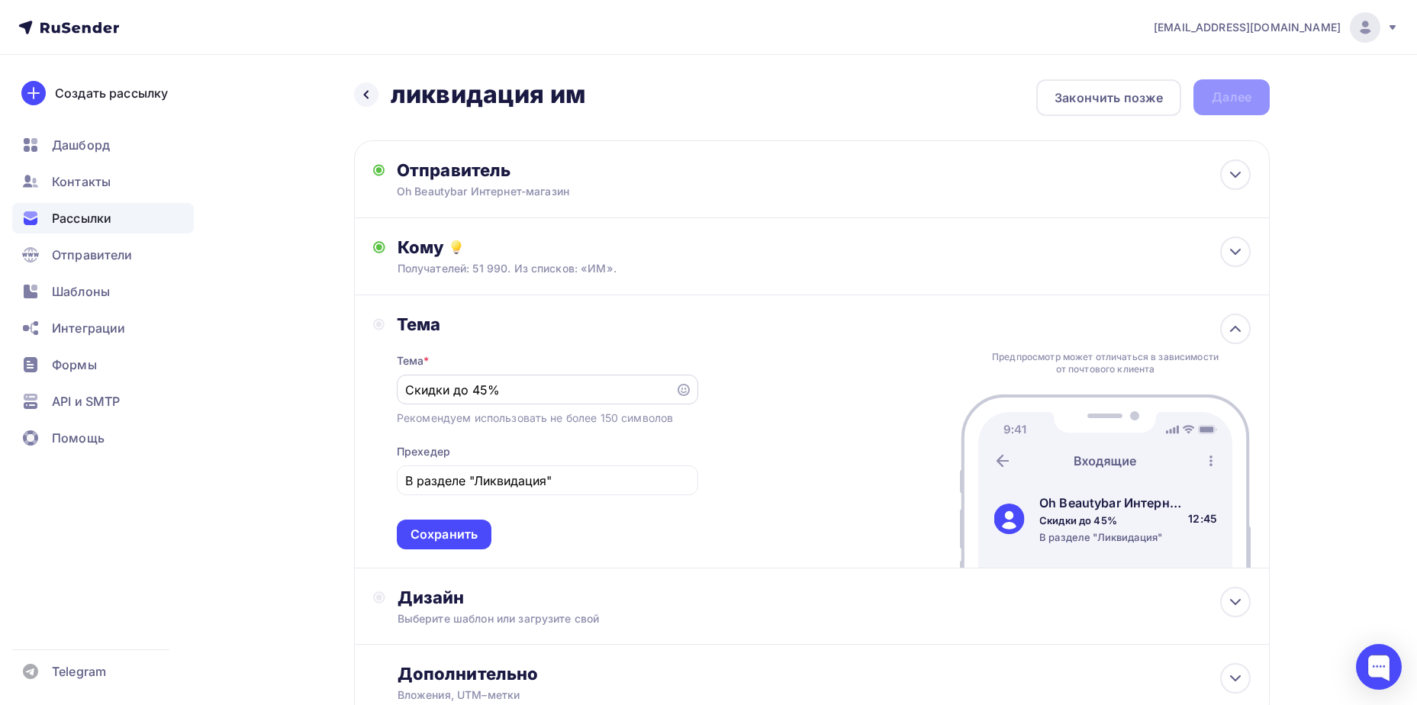
click at [685, 389] on icon at bounding box center [684, 390] width 12 height 12
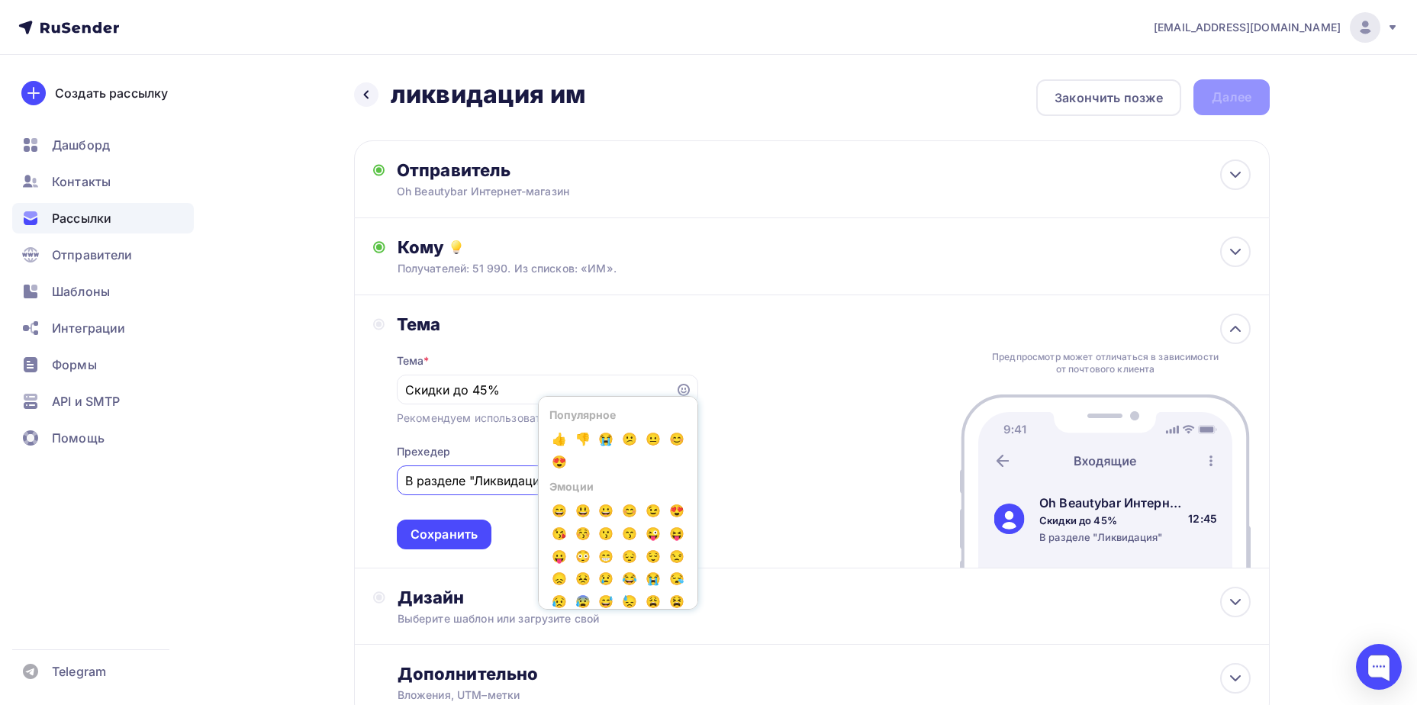
click at [502, 487] on input "В разделе "Ликвидация"" at bounding box center [547, 481] width 284 height 18
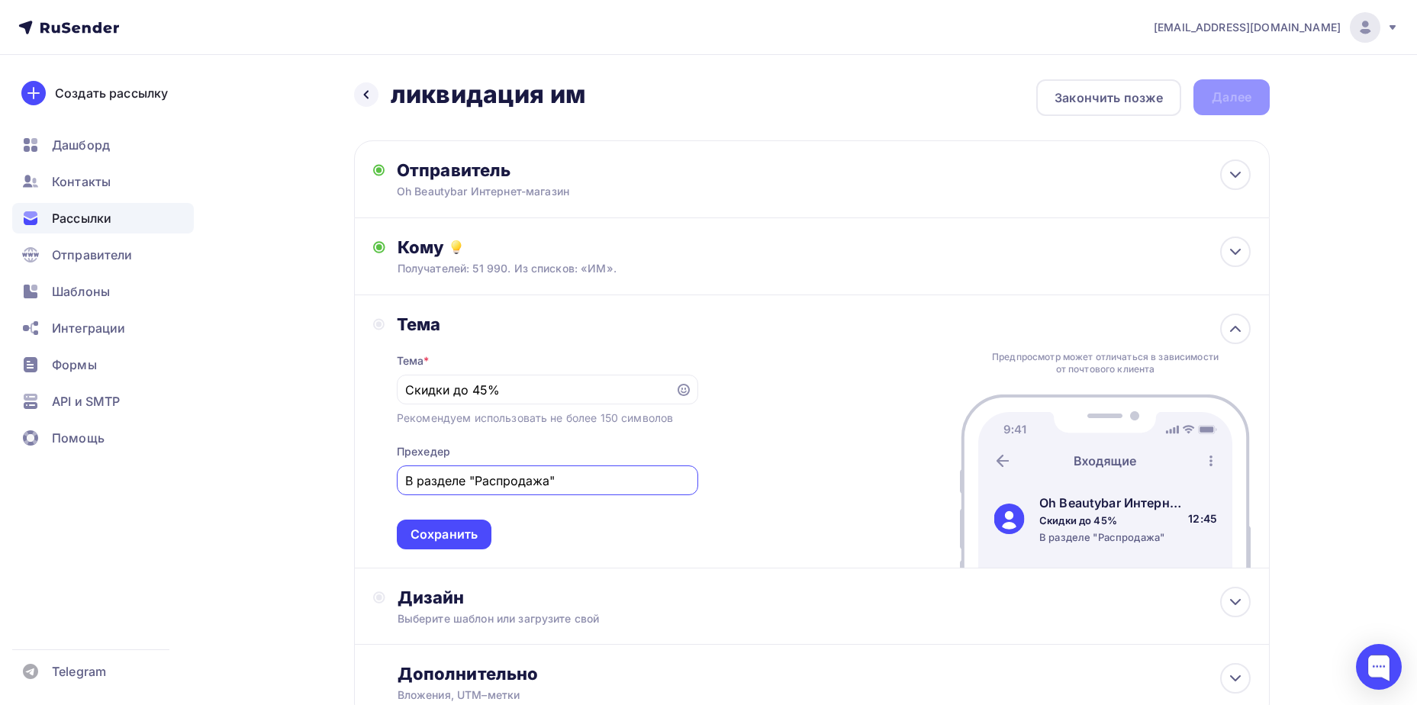
click at [589, 484] on input "В разделе "Распродажа"" at bounding box center [547, 481] width 284 height 18
type input "В разделе "Распродажа""
click at [520, 397] on input "Скидки до 45%" at bounding box center [535, 390] width 261 height 18
paste input "🔥"
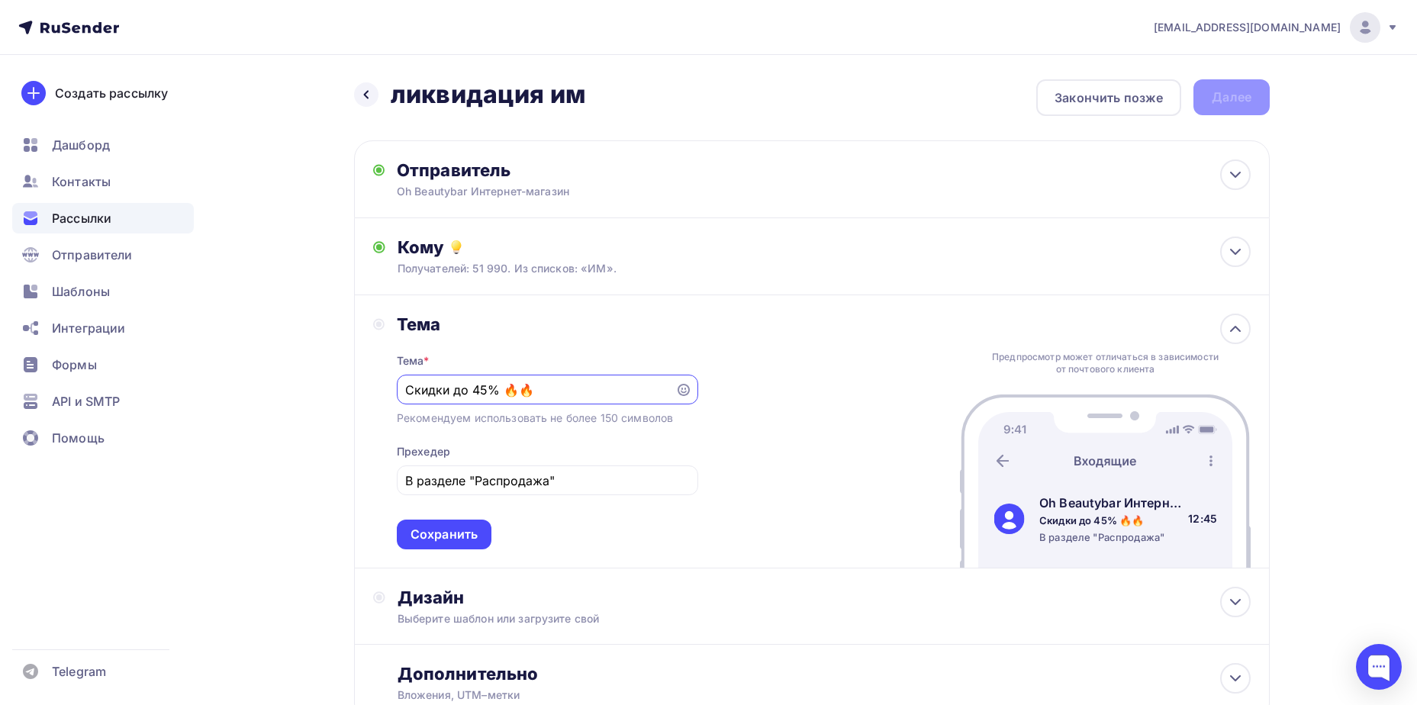
paste input "🔥"
click at [503, 393] on input "Скидки до 45% 🔥🔥🔥" at bounding box center [535, 390] width 261 height 18
drag, startPoint x: 530, startPoint y: 398, endPoint x: 517, endPoint y: 398, distance: 12.2
click at [517, 398] on input "Скидки до 45%🔥🔥🔥" at bounding box center [535, 390] width 261 height 18
paste input "🛒"
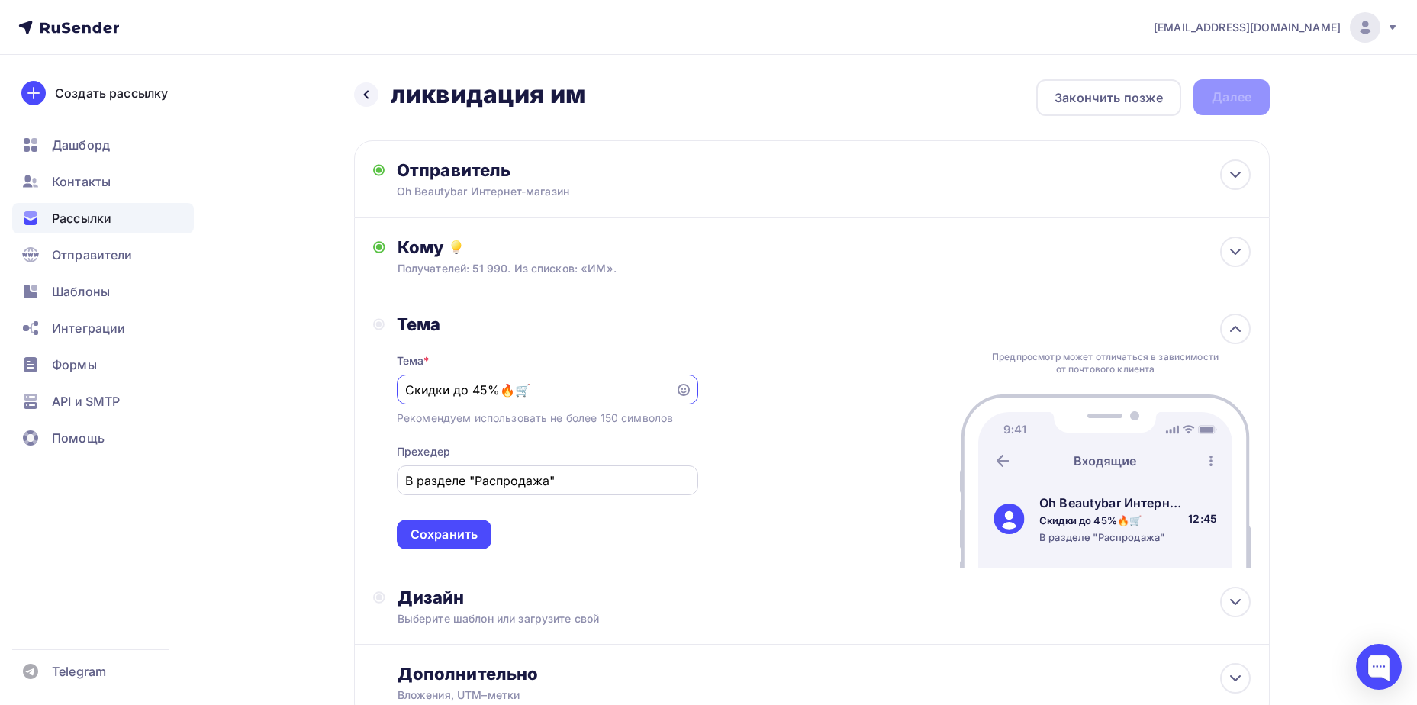
type input "Скидки до 45%🔥🛒"
click at [576, 485] on input "В разделе "Распродажа"" at bounding box center [547, 481] width 284 height 18
paste input "🤫"
type input "В разделе "Распродажа"🤫"
click at [452, 530] on div "Сохранить" at bounding box center [444, 535] width 67 height 18
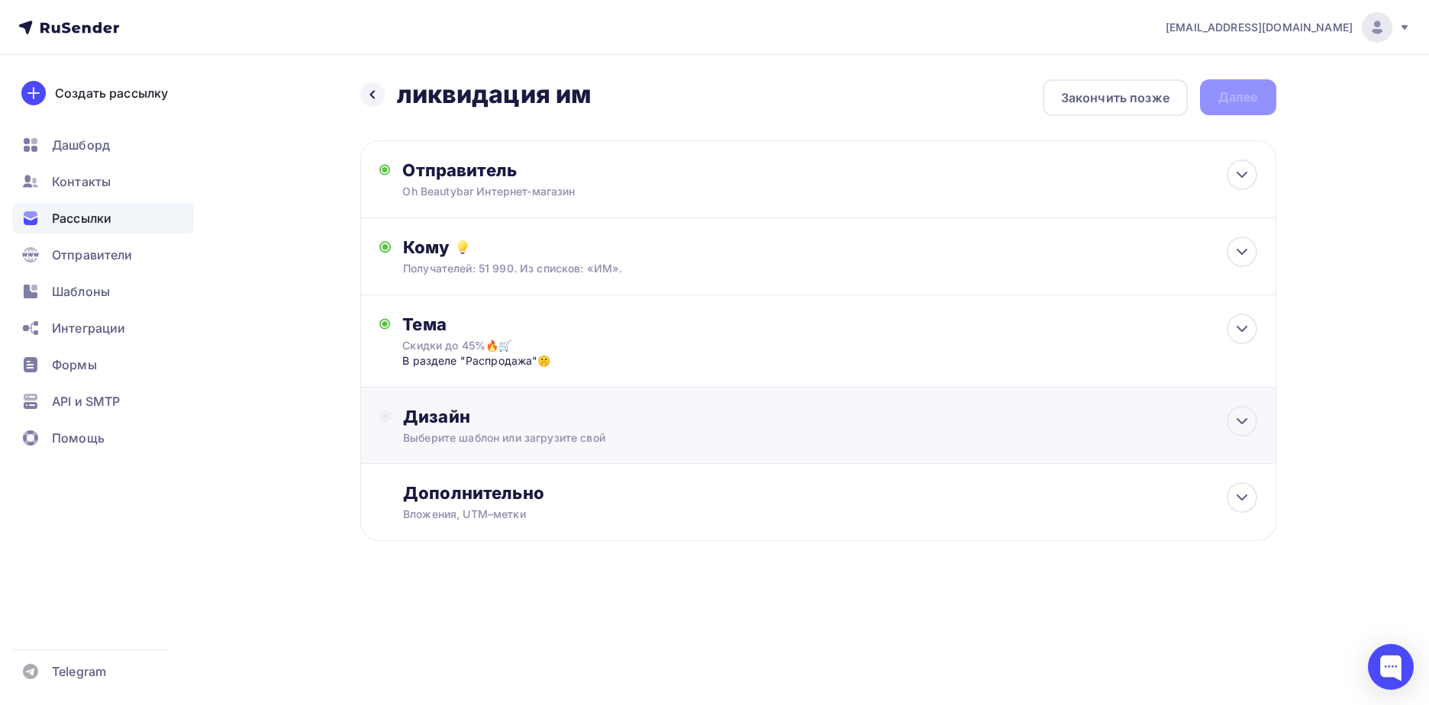
click at [518, 433] on div "Выберите шаблон или загрузите свой" at bounding box center [787, 437] width 769 height 15
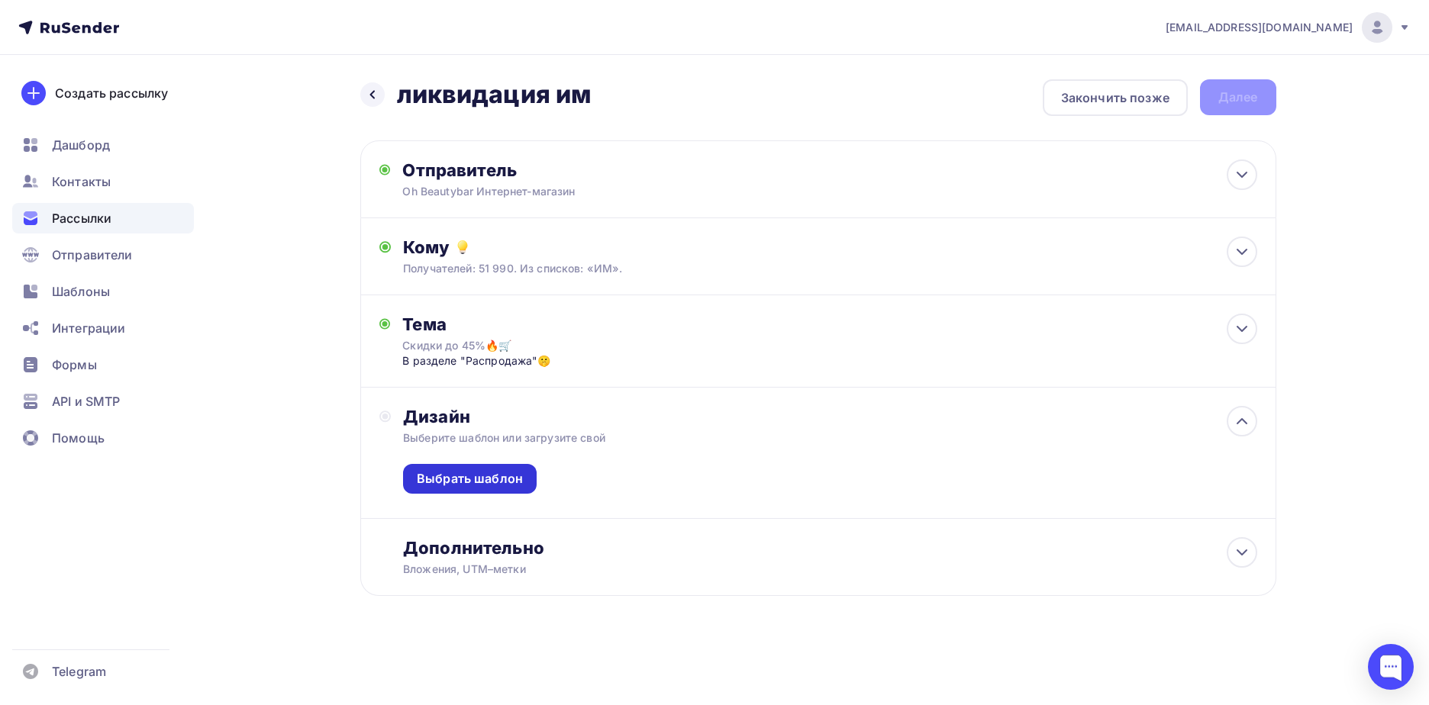
click at [489, 485] on div "Выбрать шаблон" at bounding box center [470, 479] width 106 height 18
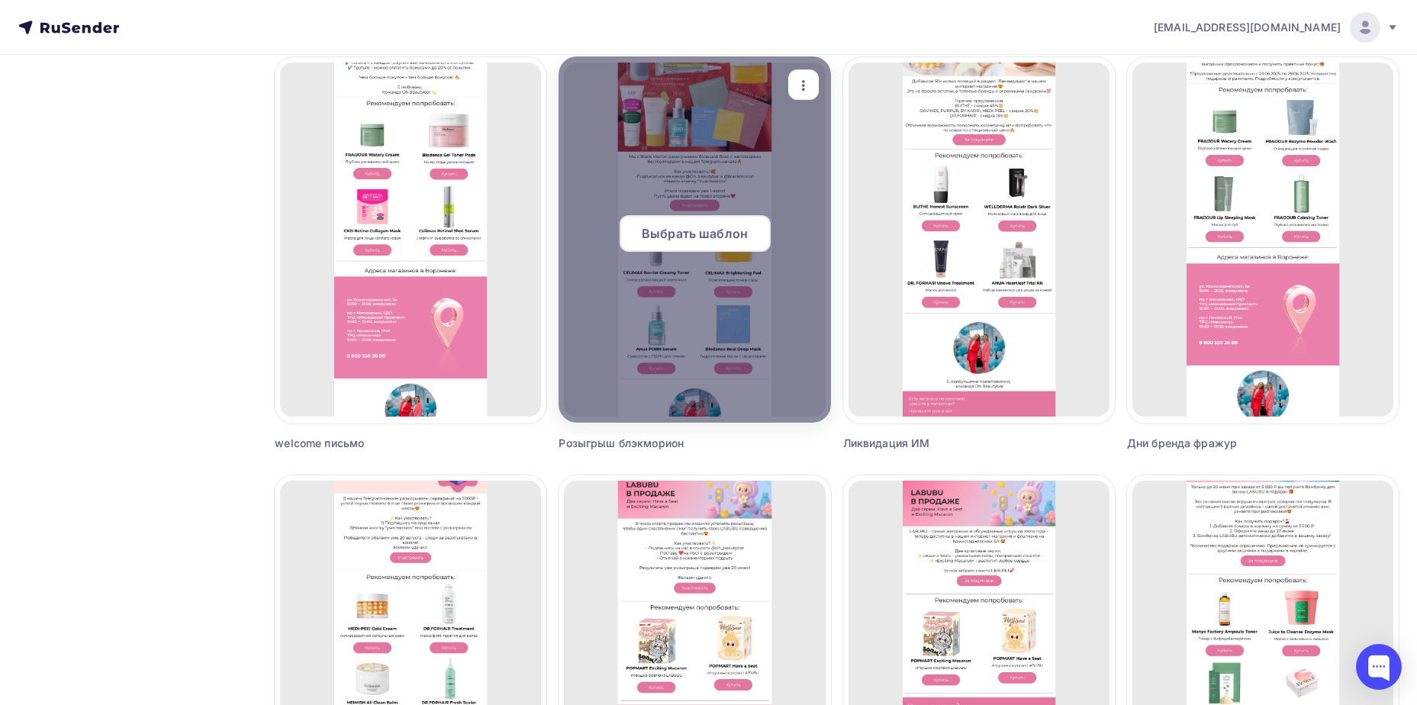
scroll to position [515, 0]
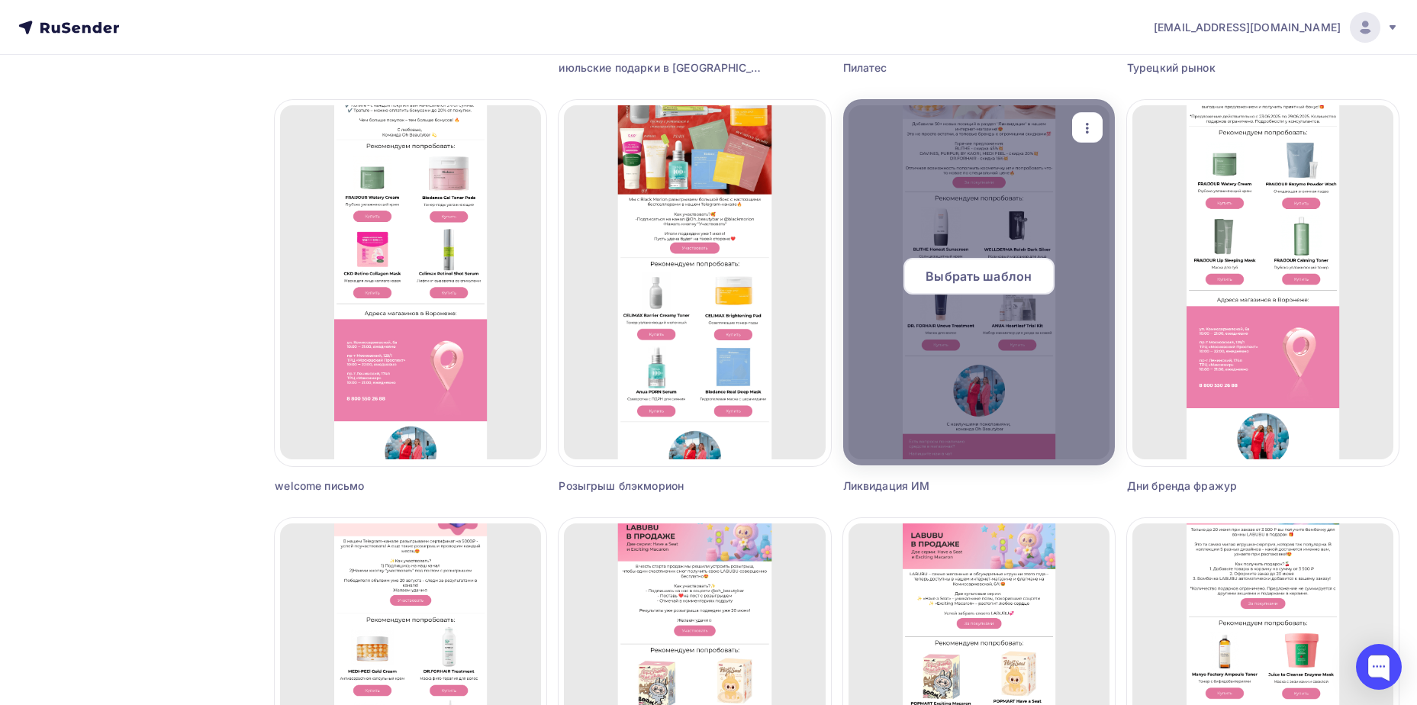
click at [977, 280] on span "Выбрать шаблон" at bounding box center [979, 276] width 106 height 18
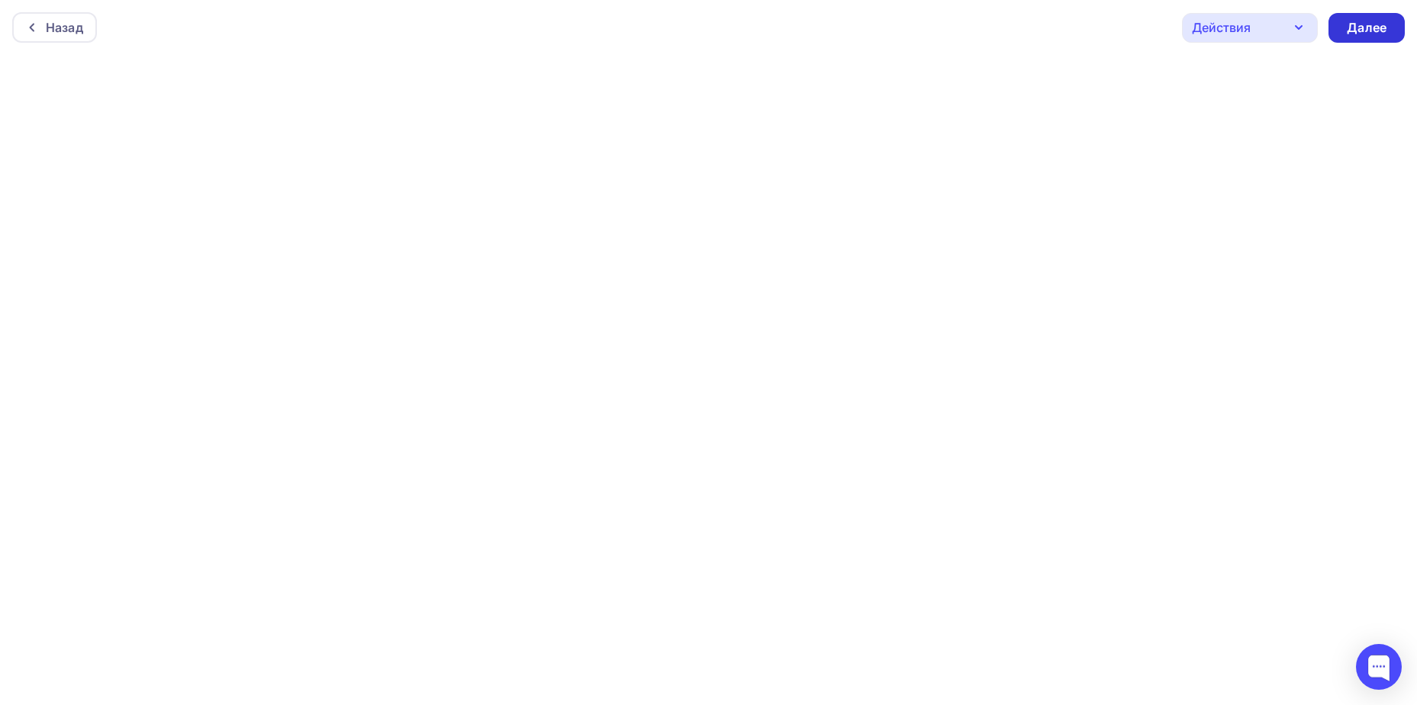
click at [1372, 31] on div "Далее" at bounding box center [1367, 28] width 40 height 18
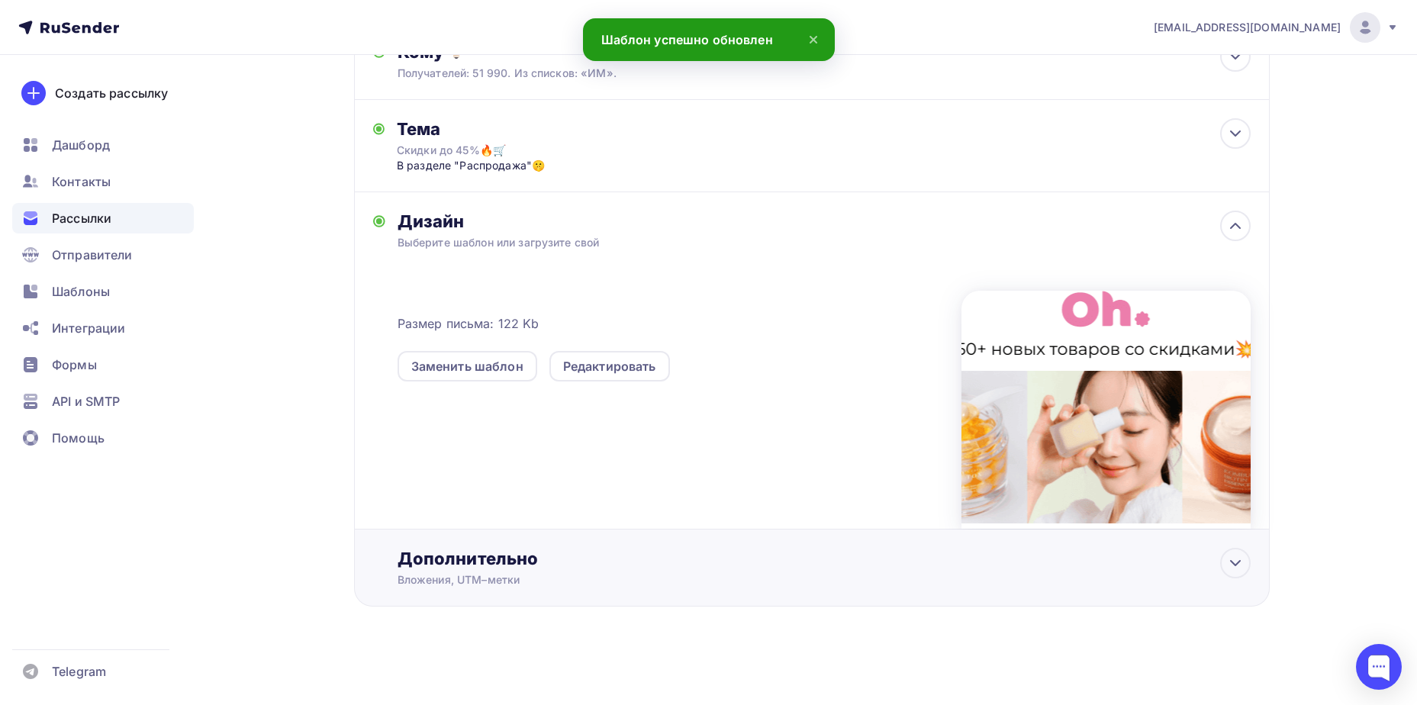
click at [602, 573] on div "Вложения, UTM–метки" at bounding box center [782, 579] width 769 height 15
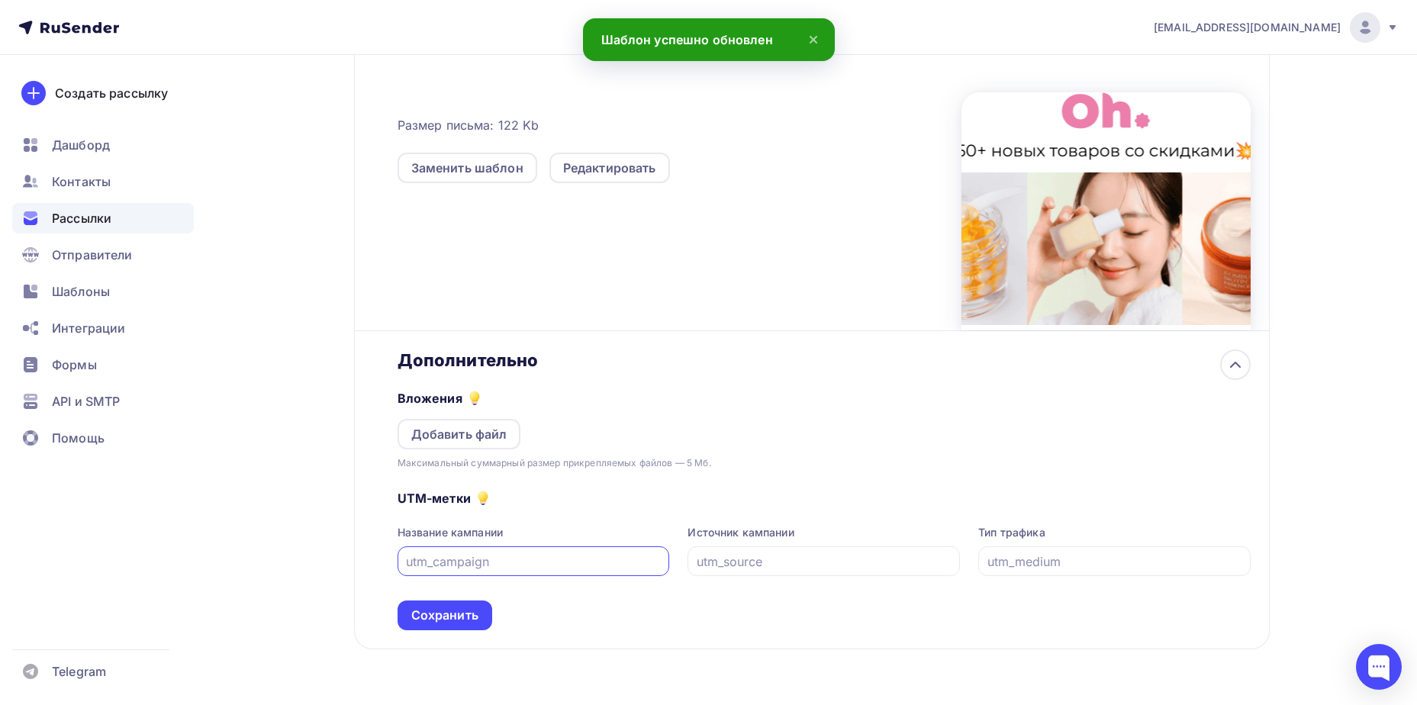
scroll to position [437, 0]
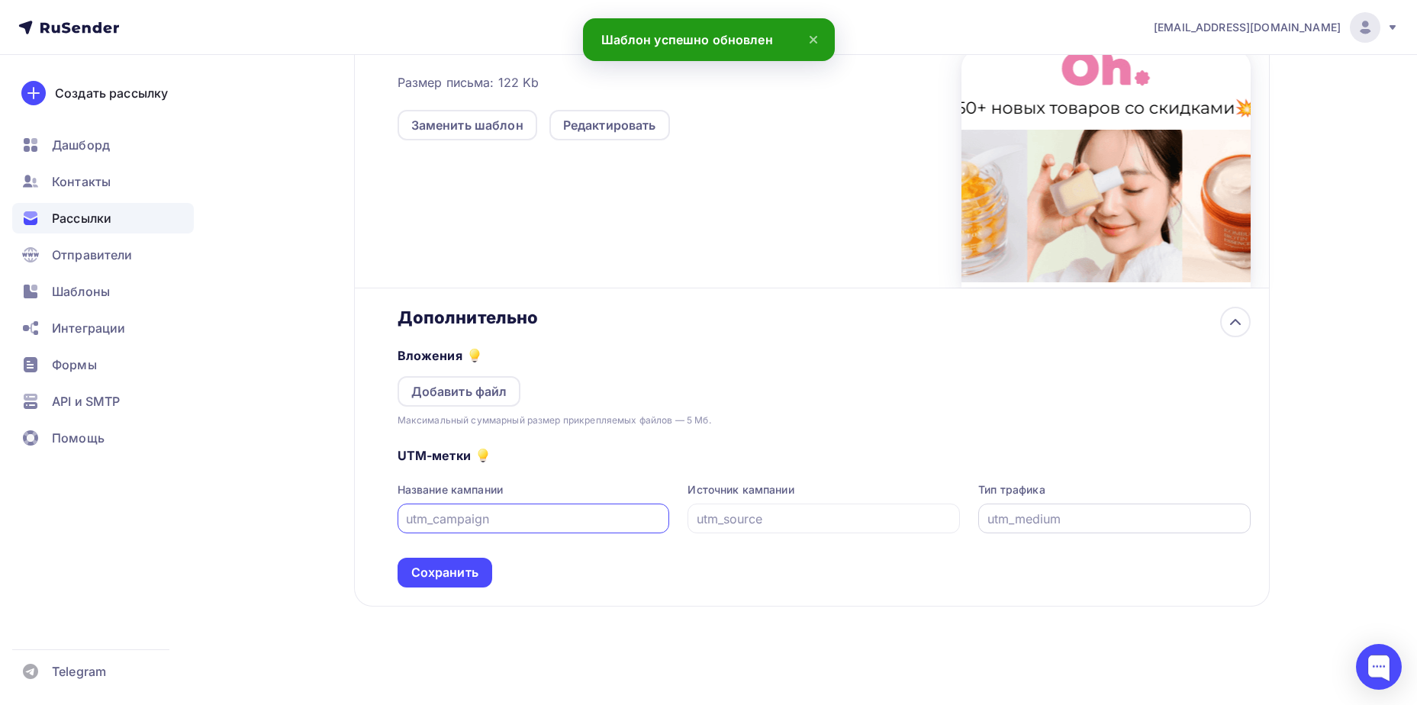
click at [1062, 531] on div at bounding box center [1114, 519] width 272 height 30
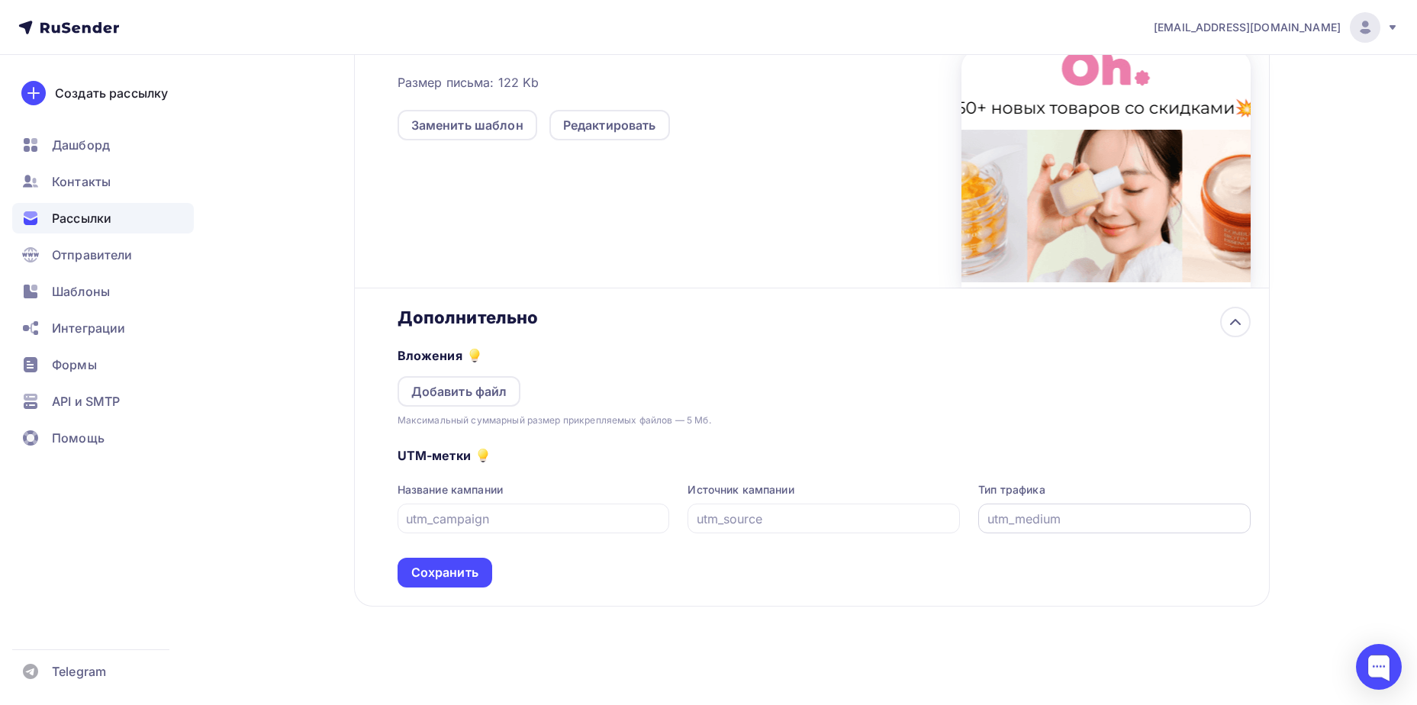
click at [1062, 531] on div at bounding box center [1114, 519] width 272 height 30
click at [1062, 527] on input "text" at bounding box center [1115, 519] width 255 height 18
click at [1061, 515] on input "text" at bounding box center [1115, 519] width 255 height 18
type input "email"
click at [742, 508] on div at bounding box center [824, 519] width 272 height 30
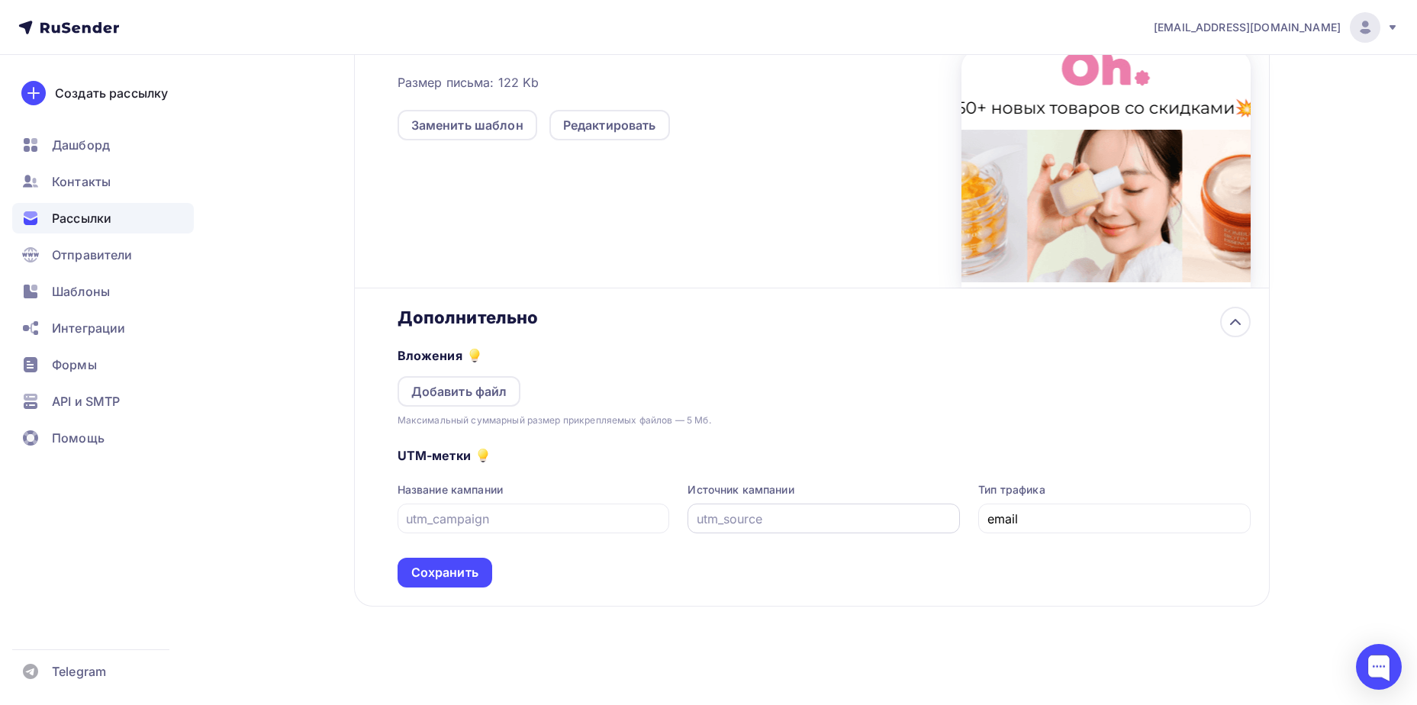
click at [755, 520] on input "text" at bounding box center [824, 519] width 255 height 18
type input "rusender"
click at [501, 530] on div at bounding box center [534, 519] width 272 height 30
click at [507, 520] on input "text" at bounding box center [533, 519] width 255 height 18
type input "rasprodagha"
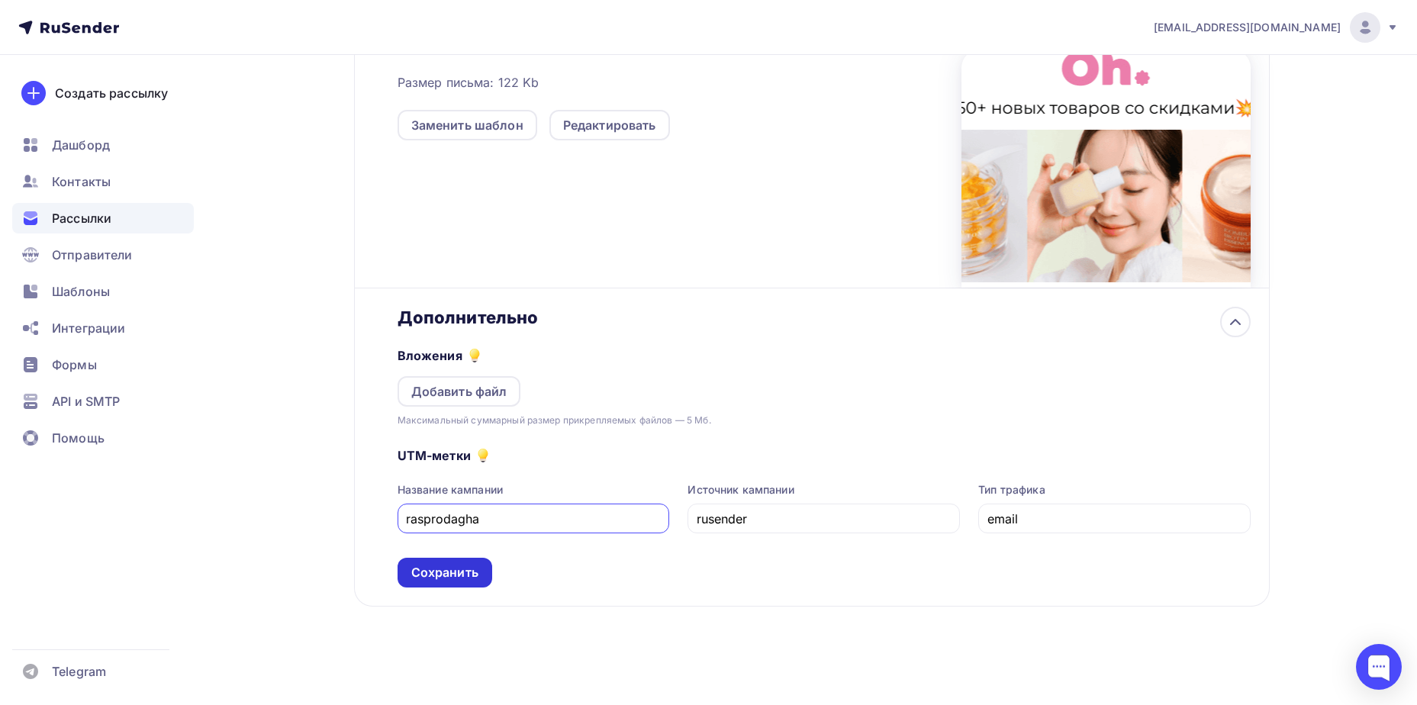
click at [430, 582] on div "Сохранить" at bounding box center [445, 573] width 95 height 30
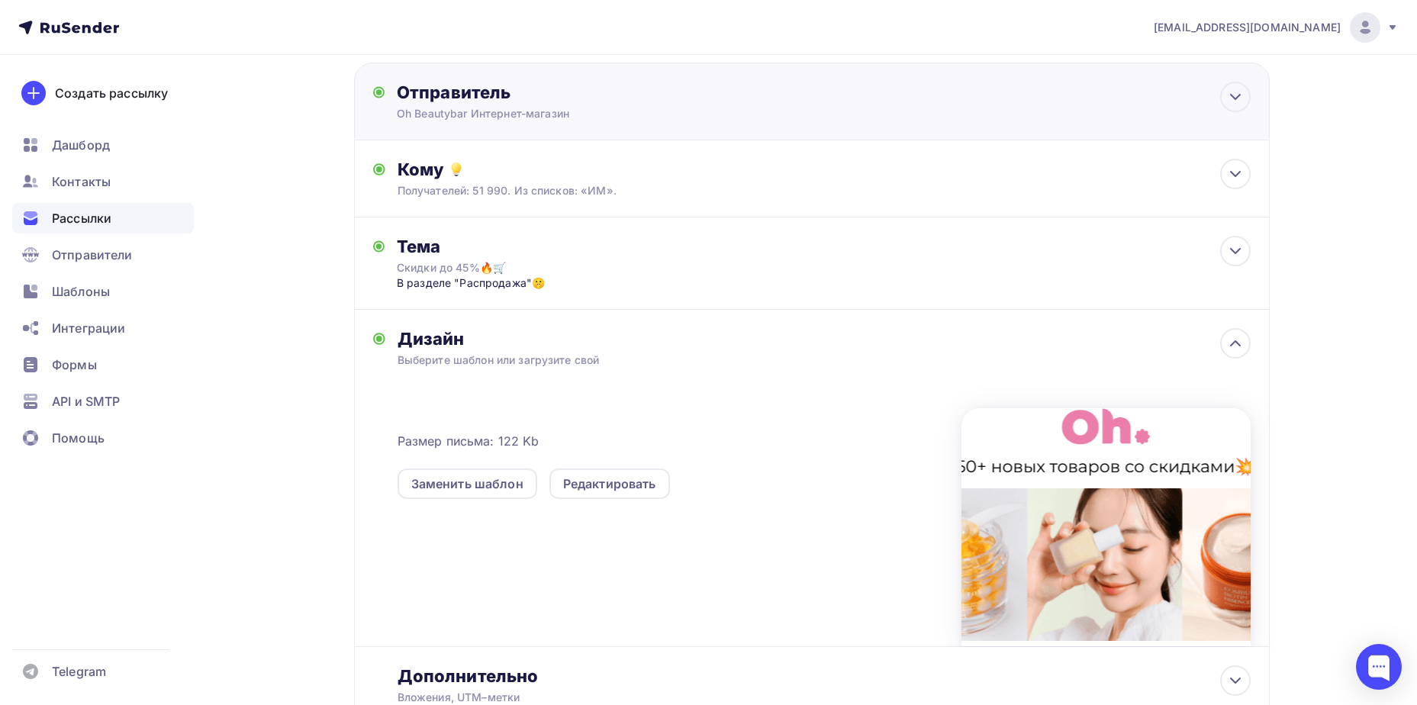
scroll to position [0, 0]
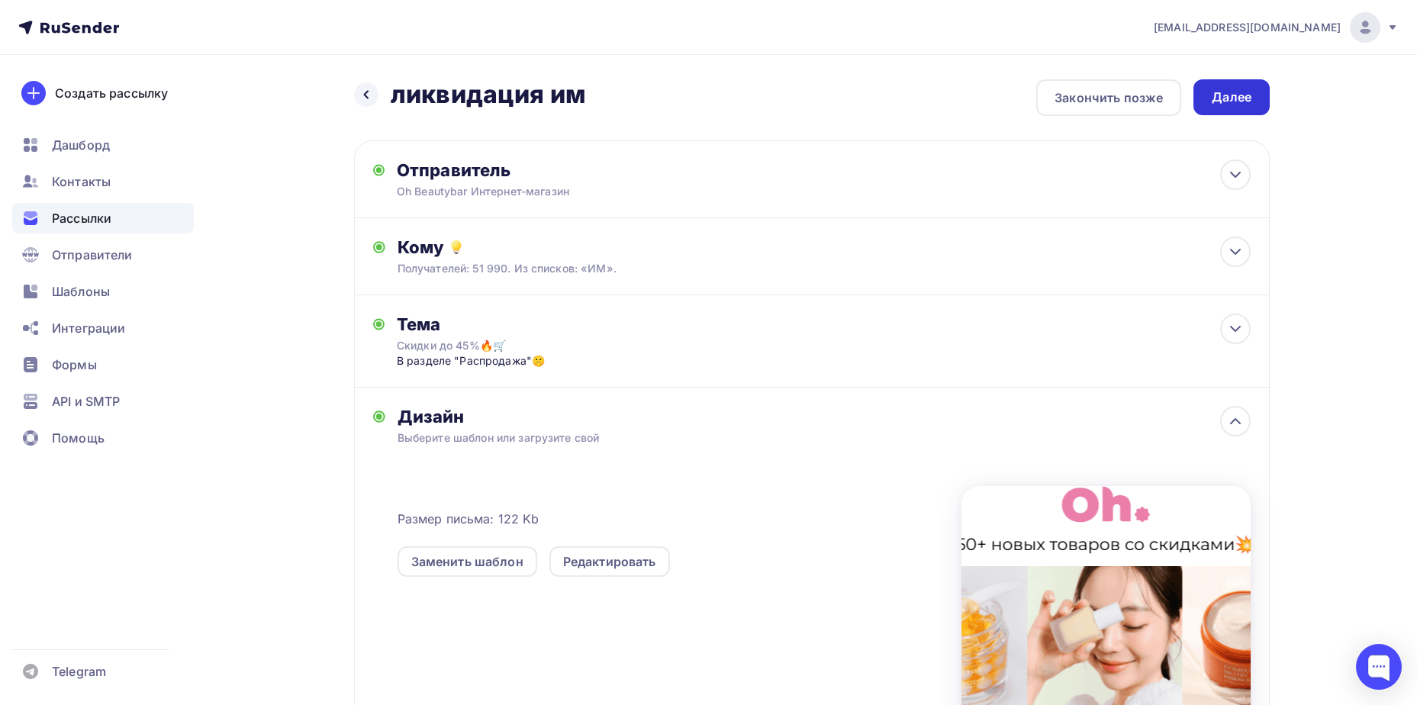
click at [1207, 102] on div "Далее" at bounding box center [1232, 97] width 76 height 36
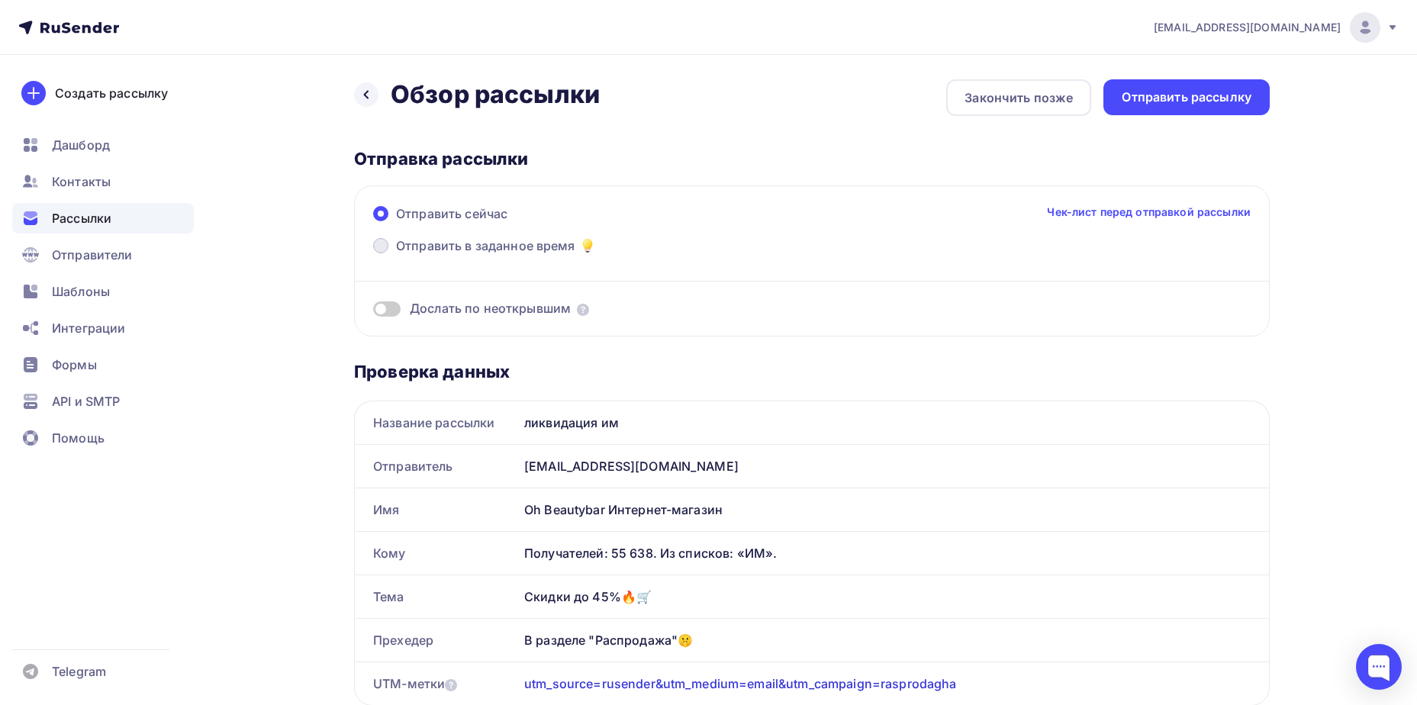
click at [527, 247] on span "Отправить в заданное время" at bounding box center [485, 246] width 179 height 18
click at [396, 255] on input "Отправить в заданное время" at bounding box center [396, 255] width 0 height 0
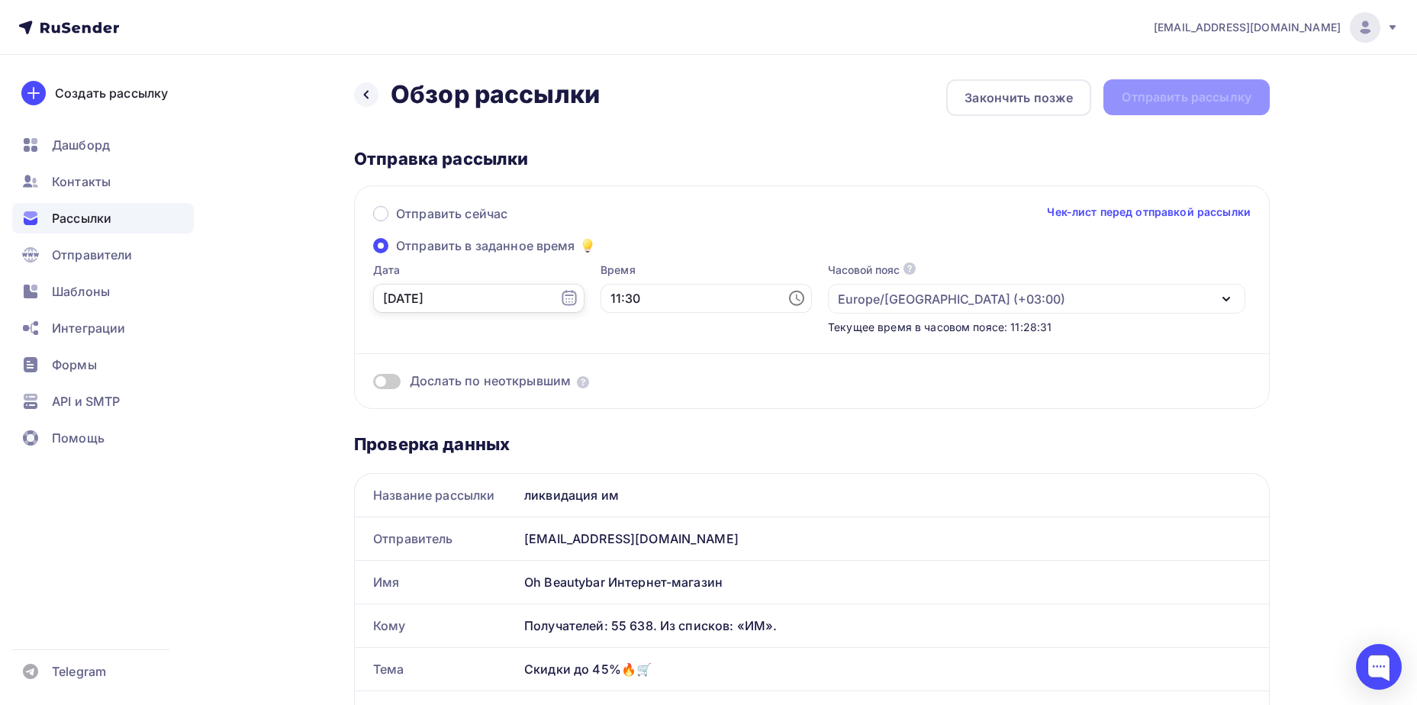
click at [467, 305] on input "[DATE]" at bounding box center [478, 298] width 211 height 29
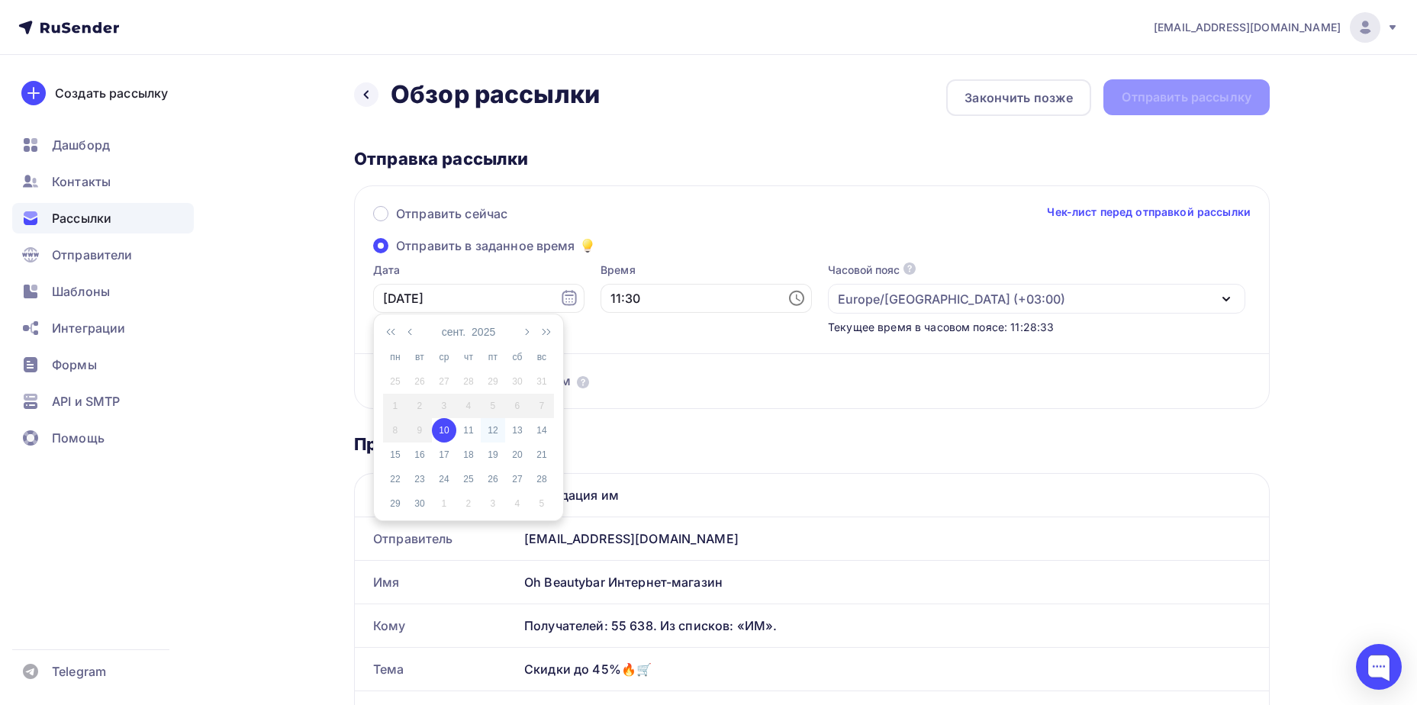
click at [501, 427] on div "12" at bounding box center [493, 431] width 24 height 14
type input "[DATE]"
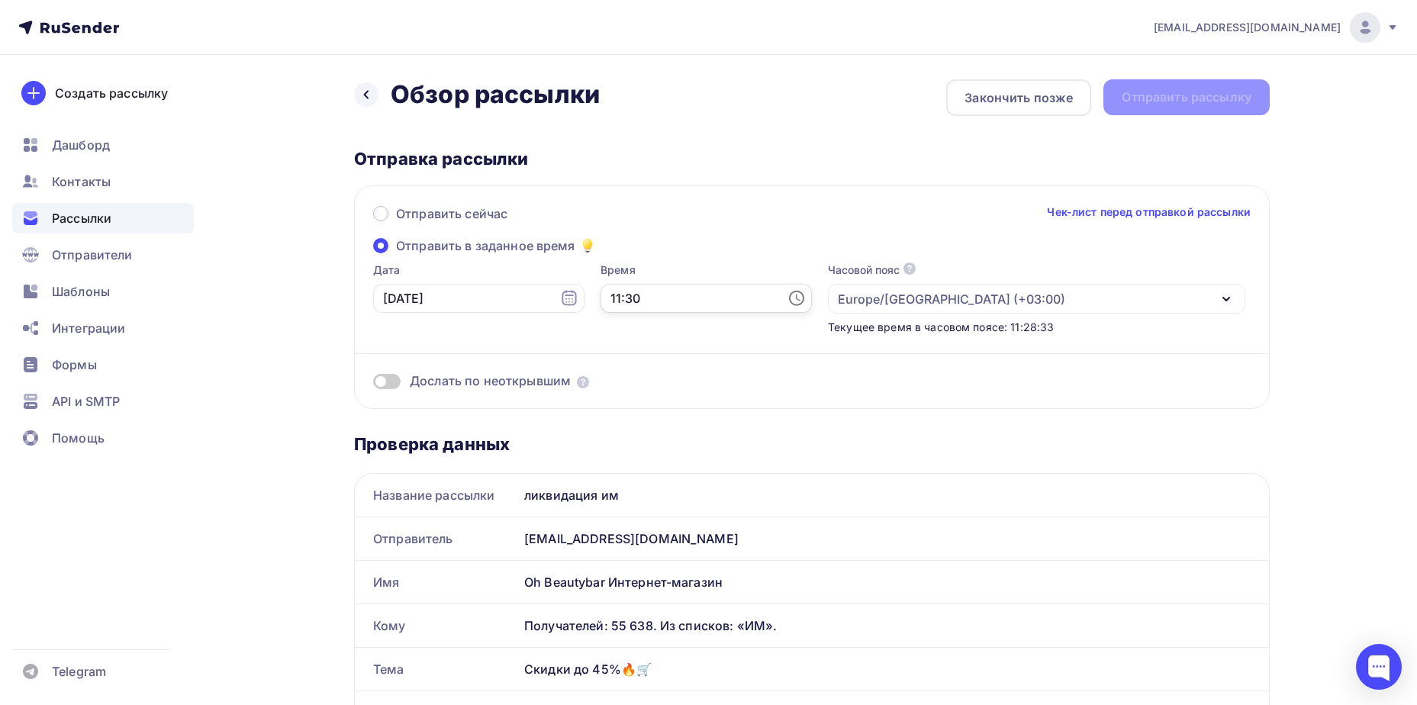
click at [608, 285] on input "11:30" at bounding box center [706, 298] width 211 height 29
click at [838, 179] on div "Отправка рассылки Отправить сейчас Чек-лист перед отправкой рассылки Отправить …" at bounding box center [812, 278] width 916 height 261
click at [633, 296] on input "11:30" at bounding box center [706, 298] width 211 height 29
click at [630, 356] on li "12" at bounding box center [622, 351] width 79 height 24
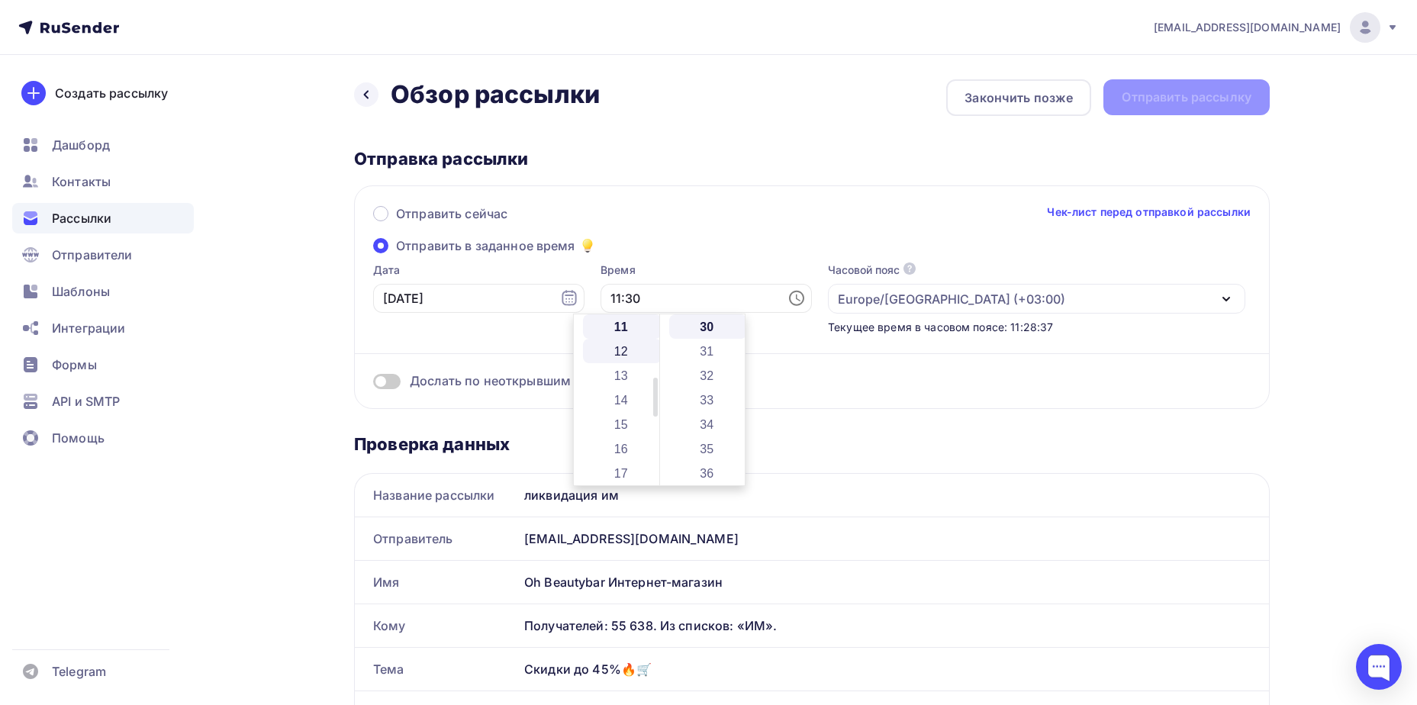
type input "12:30"
click at [1194, 92] on div "Отправить рассылку" at bounding box center [1187, 98] width 130 height 18
